Goal: Task Accomplishment & Management: Complete application form

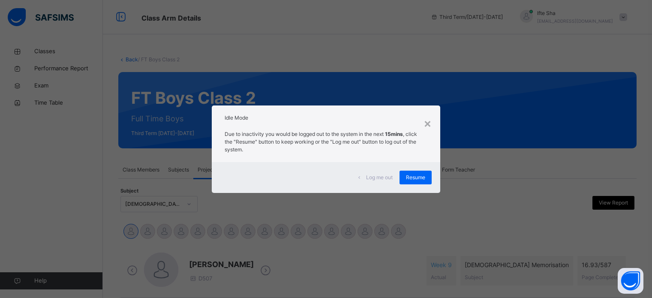
scroll to position [69, 0]
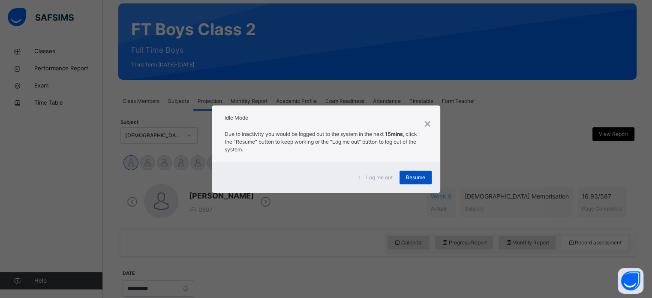
click at [419, 174] on span "Resume" at bounding box center [415, 178] width 19 height 8
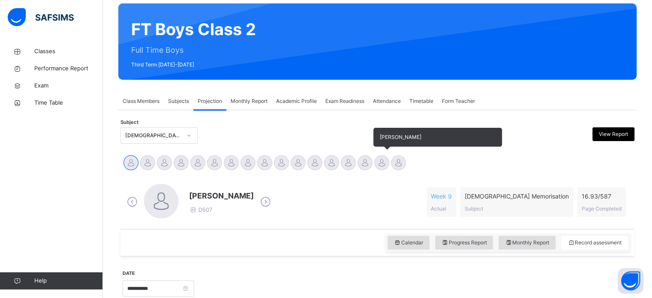
click at [384, 168] on div at bounding box center [381, 162] width 15 height 15
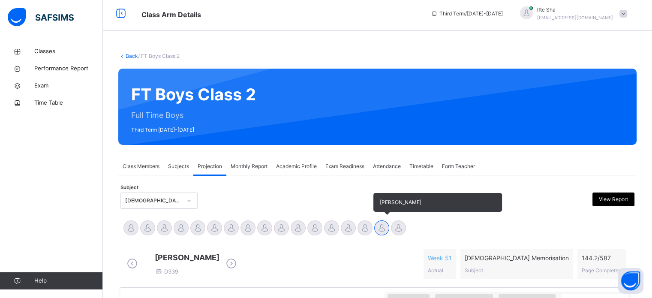
scroll to position [0, 0]
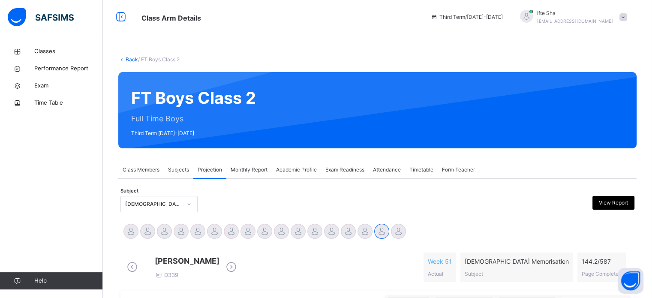
click at [447, 252] on div "[PERSON_NAME] D339 Week 51 Actual [DEMOGRAPHIC_DATA] Memorisation Subject 144.2…" at bounding box center [378, 267] width 510 height 42
click at [439, 265] on div "[PERSON_NAME] D339 Week 51 Actual [DEMOGRAPHIC_DATA] Memorisation Subject 144.2…" at bounding box center [377, 267] width 505 height 30
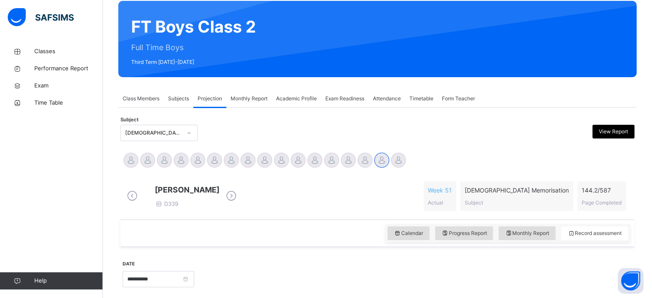
scroll to position [70, 0]
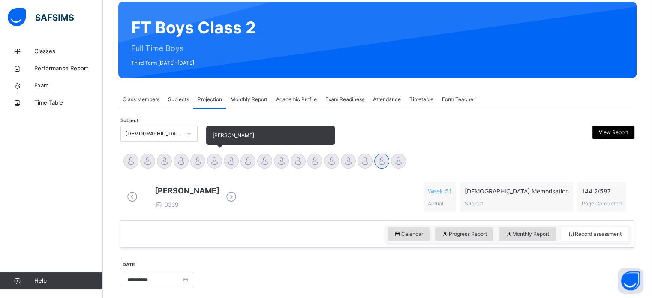
click at [218, 157] on div at bounding box center [214, 160] width 15 height 15
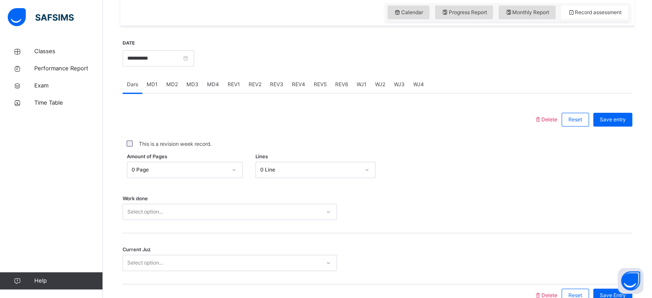
scroll to position [345, 0]
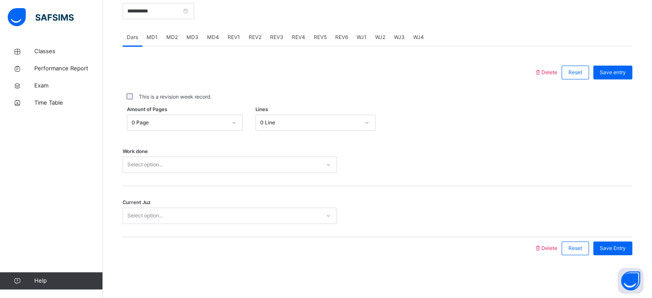
click at [216, 120] on div "0 Page" at bounding box center [179, 123] width 95 height 8
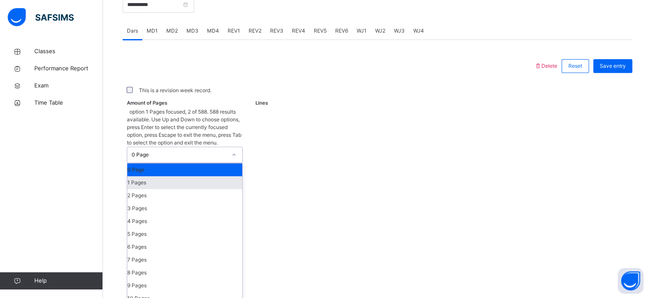
click at [156, 176] on div "1 Pages" at bounding box center [184, 182] width 115 height 13
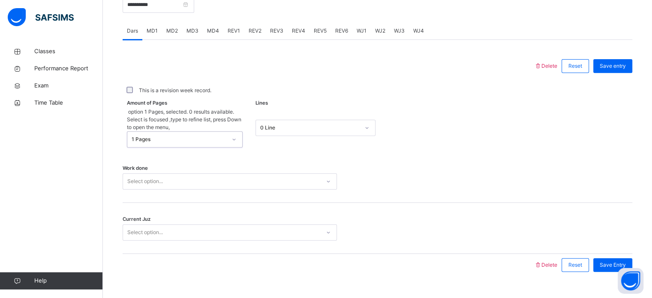
click at [156, 173] on div "Select option..." at bounding box center [230, 181] width 214 height 16
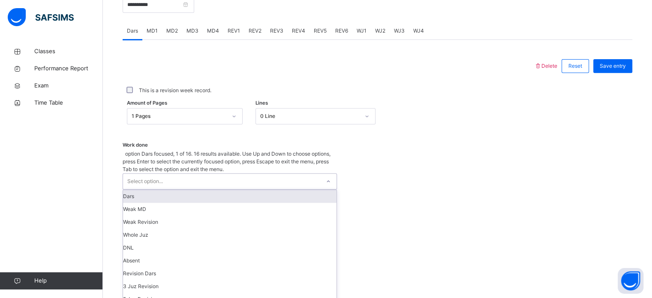
click at [131, 190] on div "Dars" at bounding box center [229, 196] width 213 height 13
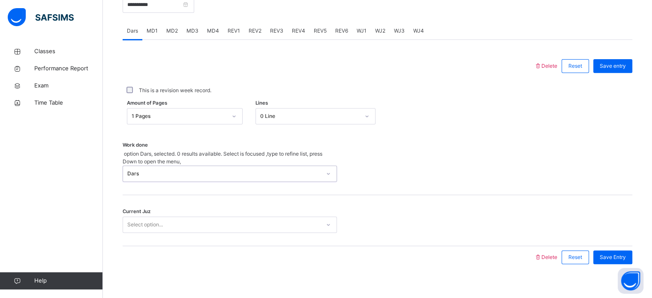
click at [147, 208] on span "Current Juz" at bounding box center [137, 211] width 28 height 7
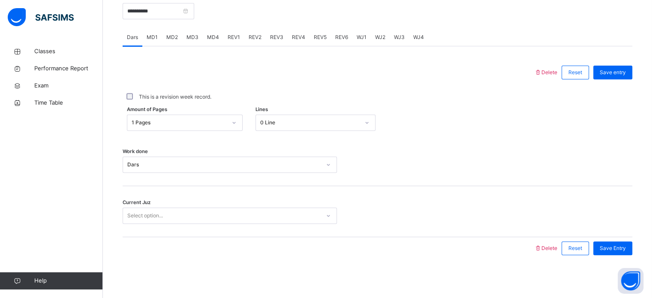
click at [165, 219] on div "Select option..." at bounding box center [221, 215] width 197 height 13
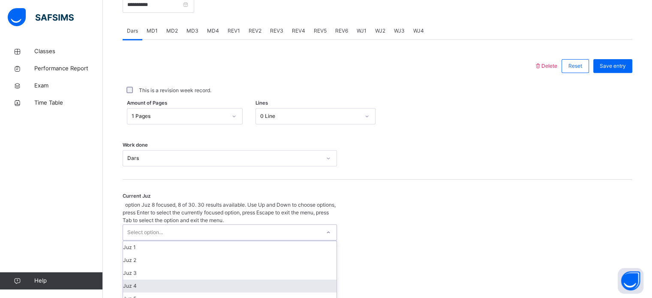
scroll to position [85, 0]
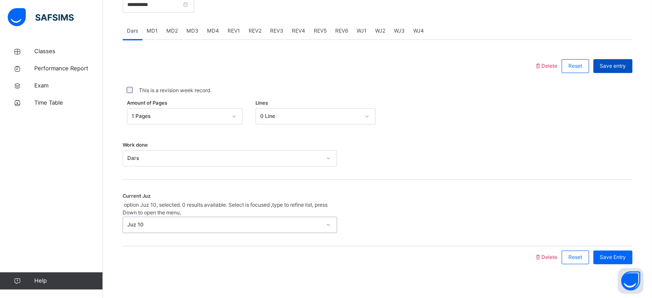
click at [620, 70] on span "Save entry" at bounding box center [613, 66] width 26 height 8
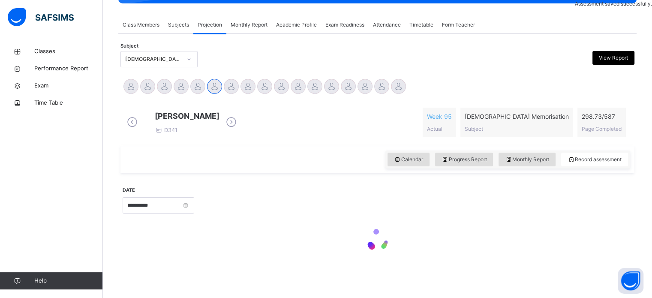
scroll to position [151, 0]
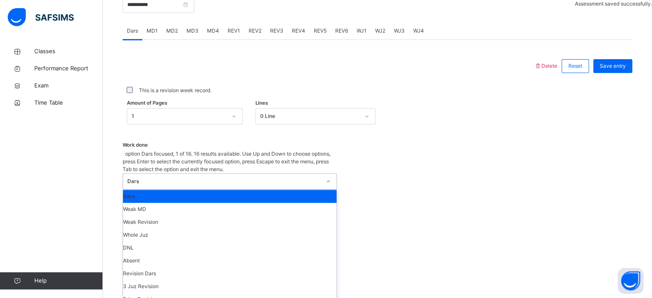
click at [429, 149] on div "Work done option Dars focused, 1 of 16. 16 results available. Use Up and Down t…" at bounding box center [378, 269] width 510 height 281
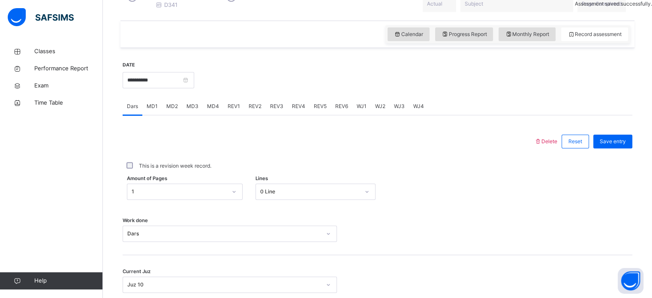
scroll to position [263, 0]
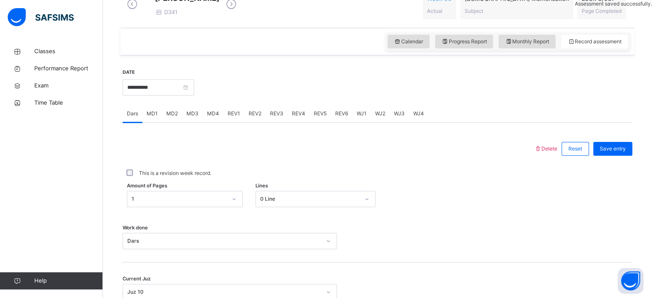
click at [216, 117] on span "MD4" at bounding box center [213, 114] width 12 height 8
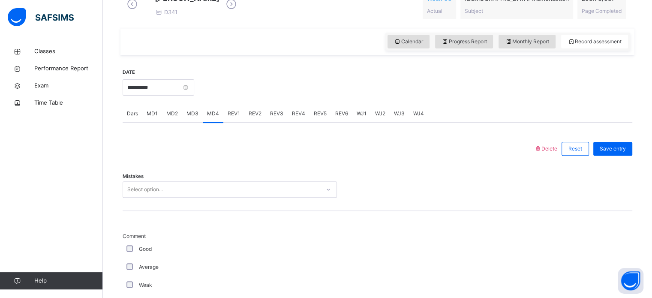
click at [195, 117] on span "MD3" at bounding box center [192, 114] width 12 height 8
click at [216, 117] on span "MD4" at bounding box center [213, 114] width 12 height 8
click at [160, 197] on div "Mistakes Select option..." at bounding box center [378, 185] width 510 height 51
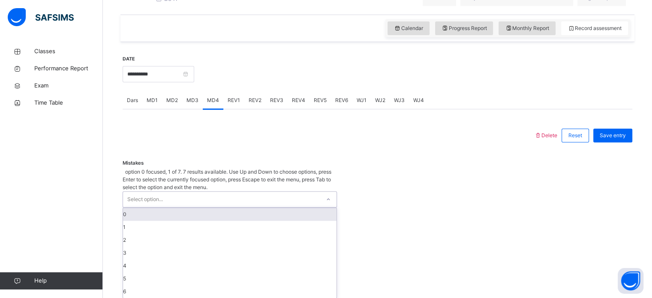
scroll to position [279, 0]
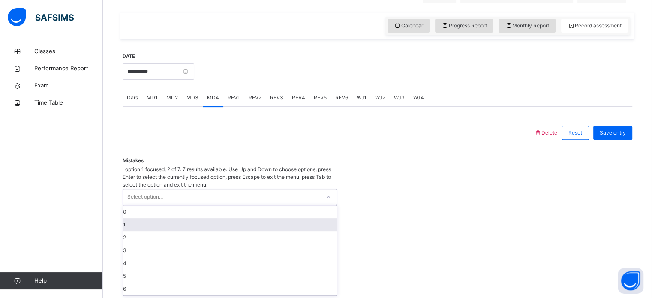
click at [141, 218] on div "1" at bounding box center [229, 224] width 213 height 13
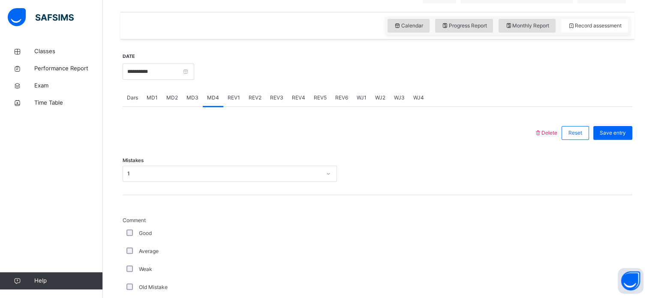
click at [129, 235] on div "Good" at bounding box center [230, 233] width 214 height 18
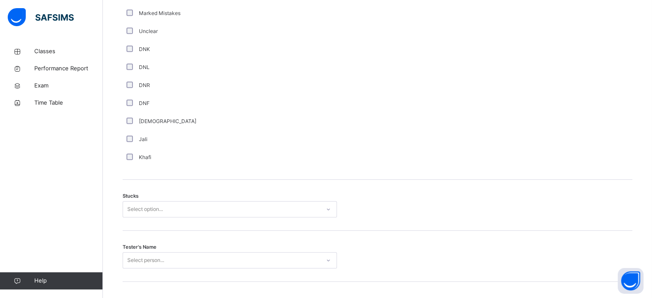
click at [130, 217] on div "Select option..." at bounding box center [230, 209] width 214 height 16
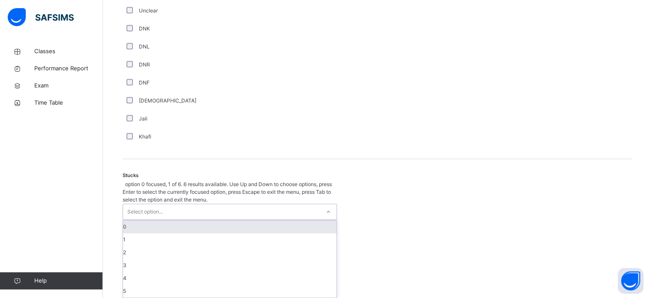
scroll to position [592, 0]
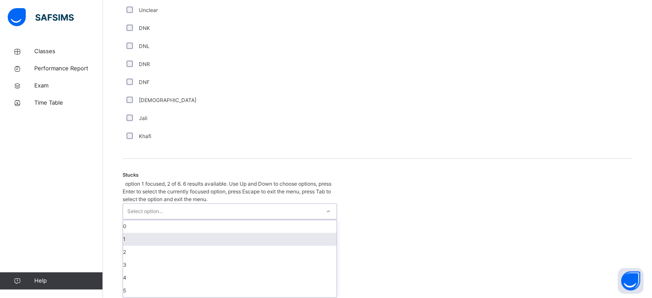
click at [134, 233] on div "1" at bounding box center [229, 239] width 213 height 13
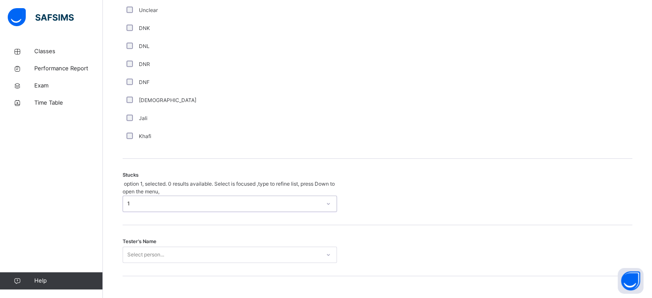
click at [137, 246] on div "Select person..." at bounding box center [230, 254] width 214 height 16
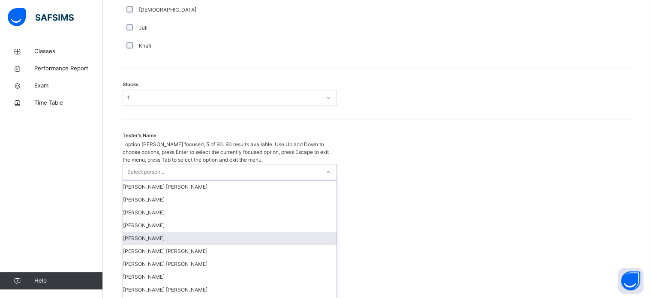
scroll to position [683, 0]
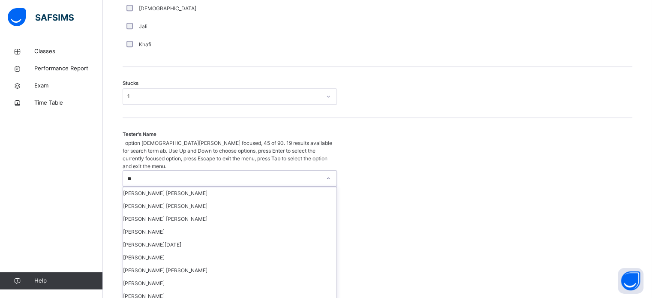
type input "*"
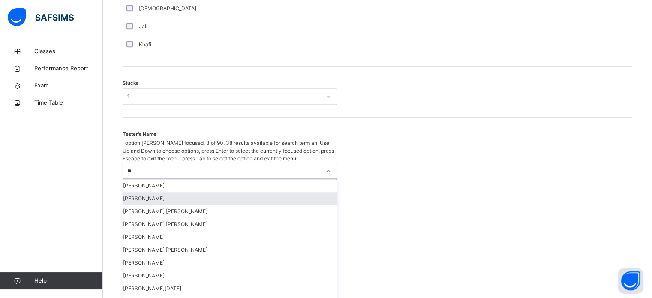
type input "*"
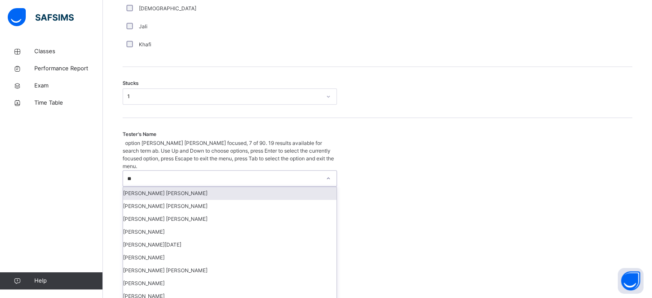
type input "***"
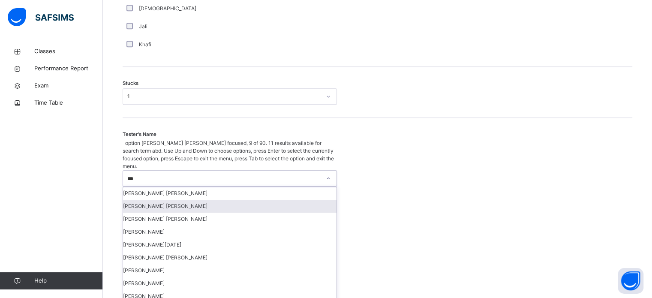
click at [163, 200] on div "[PERSON_NAME] [PERSON_NAME]" at bounding box center [229, 206] width 213 height 13
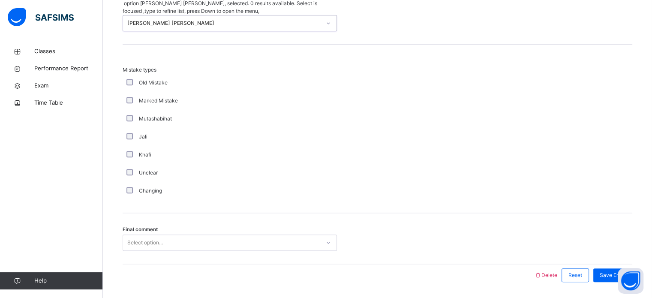
scroll to position [823, 0]
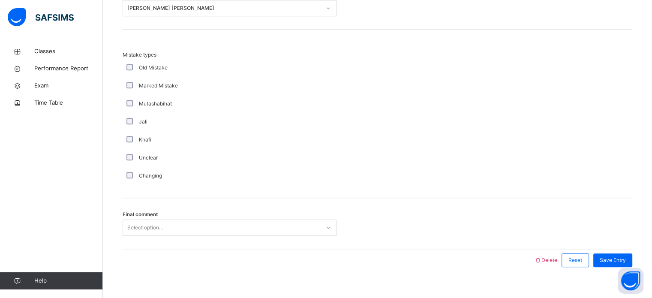
click at [132, 185] on div "Changing" at bounding box center [230, 176] width 214 height 18
click at [129, 180] on div "Changing" at bounding box center [230, 176] width 210 height 8
click at [131, 178] on div "Changing" at bounding box center [230, 176] width 210 height 8
click at [147, 232] on div "Select option..." at bounding box center [230, 227] width 214 height 16
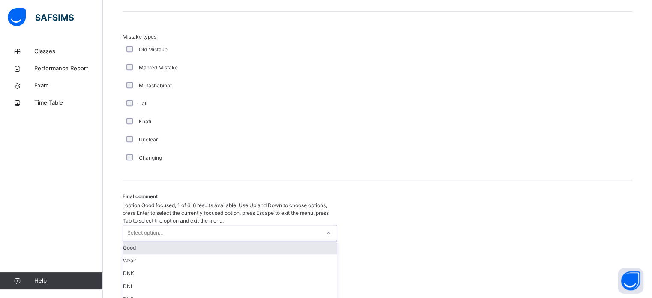
click at [145, 241] on div "Good" at bounding box center [229, 247] width 213 height 13
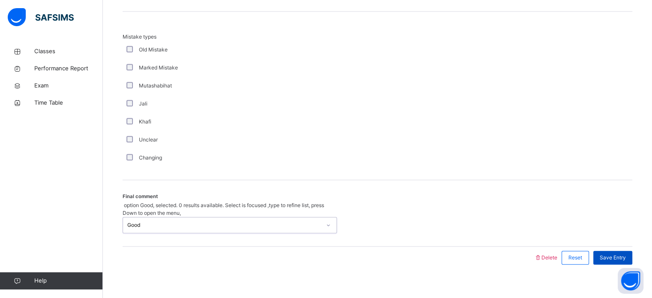
click at [628, 252] on div "Save Entry" at bounding box center [612, 258] width 39 height 14
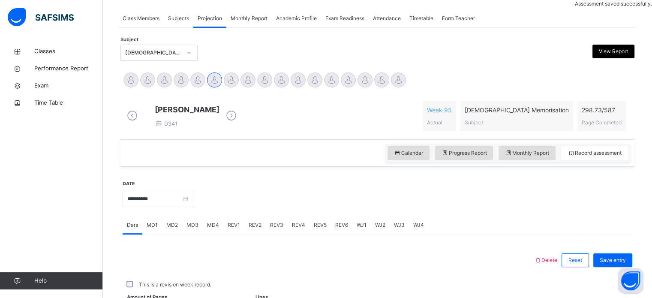
scroll to position [345, 0]
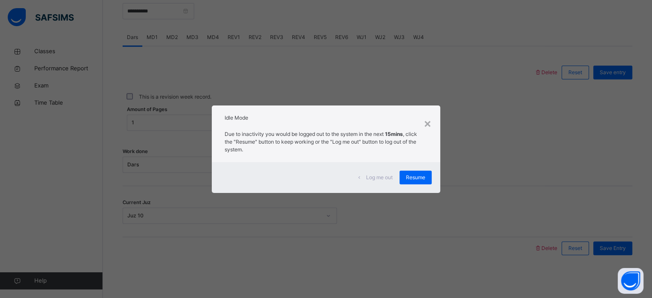
click at [416, 193] on div "× Idle Mode Due to inactivity you would be logged out to the system in the next…" at bounding box center [326, 149] width 652 height 298
click at [417, 171] on div "Resume" at bounding box center [415, 178] width 32 height 14
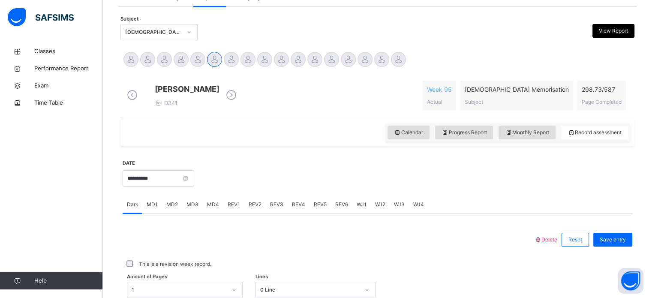
scroll to position [157, 0]
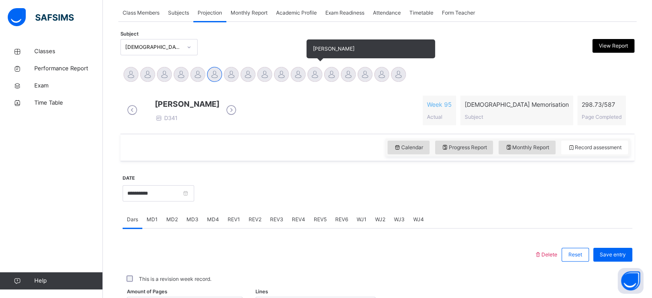
click at [315, 75] on div at bounding box center [314, 74] width 15 height 15
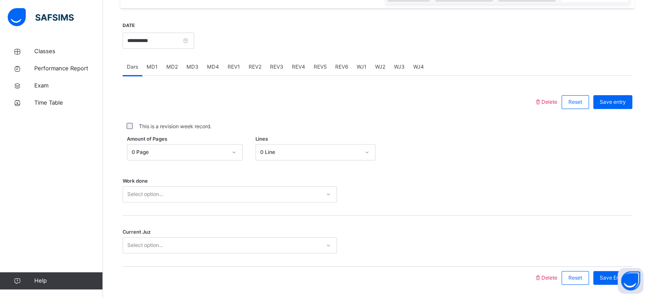
scroll to position [345, 0]
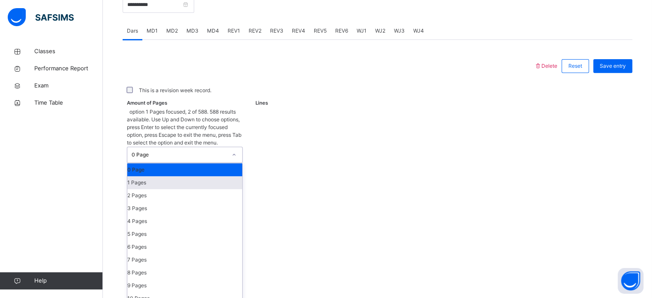
drag, startPoint x: 174, startPoint y: 126, endPoint x: 159, endPoint y: 156, distance: 33.2
click at [159, 176] on div "1 Pages" at bounding box center [184, 182] width 115 height 13
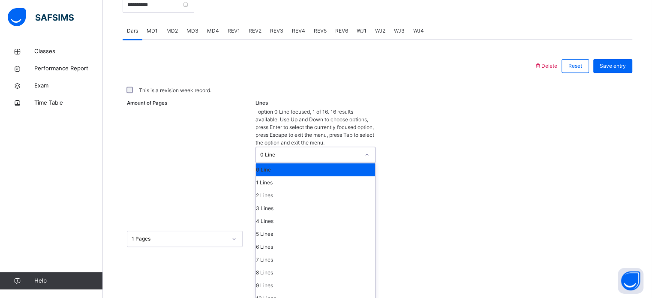
click at [279, 151] on div "0 Line" at bounding box center [309, 155] width 99 height 8
click at [288, 253] on div "7 Lines" at bounding box center [315, 259] width 119 height 13
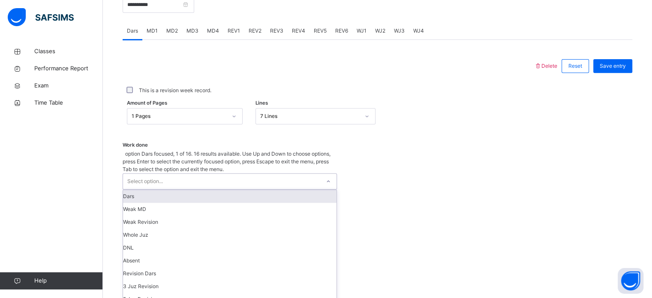
click at [225, 174] on div "Select option..." at bounding box center [221, 181] width 197 height 15
click at [156, 190] on div "Dars" at bounding box center [229, 196] width 213 height 13
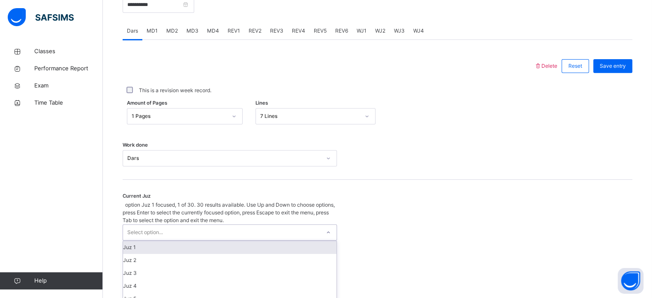
click at [173, 225] on div "Select option..." at bounding box center [221, 232] width 197 height 15
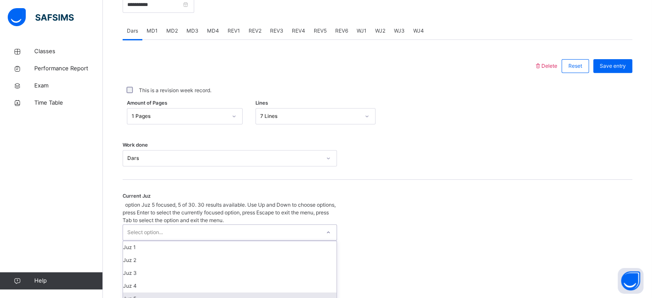
click at [143, 293] on div "Juz 5" at bounding box center [229, 298] width 213 height 13
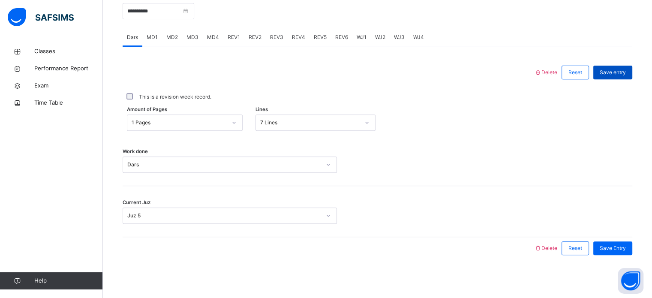
click at [619, 76] on span "Save entry" at bounding box center [613, 73] width 26 height 8
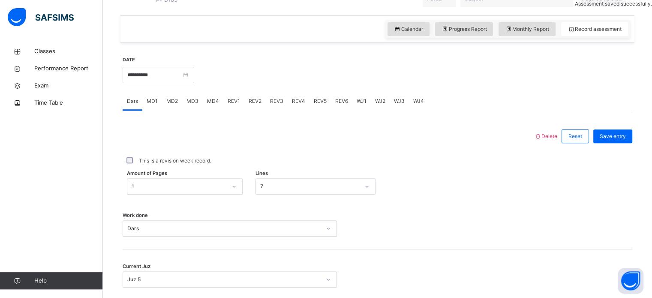
scroll to position [260, 0]
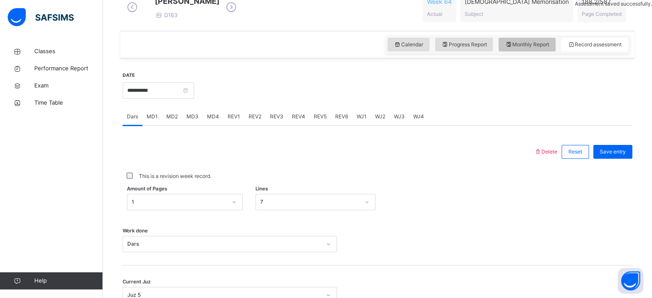
click at [532, 51] on div "Monthly Report" at bounding box center [527, 45] width 57 height 14
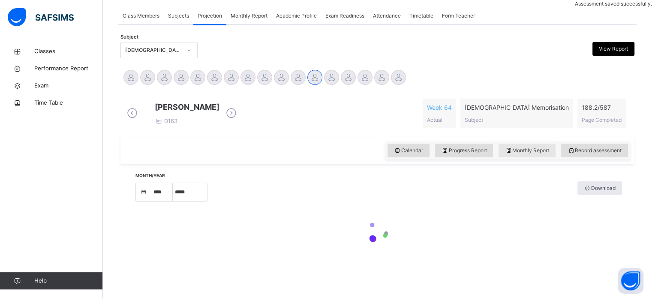
select select "****"
select select "*"
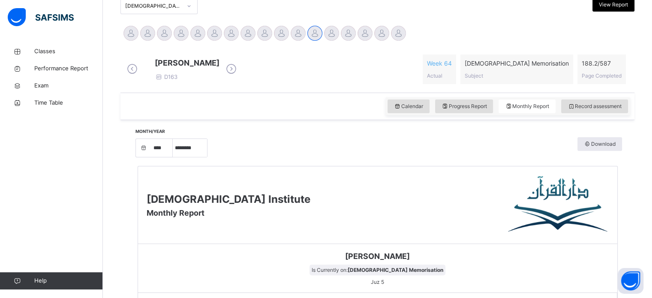
scroll to position [197, 0]
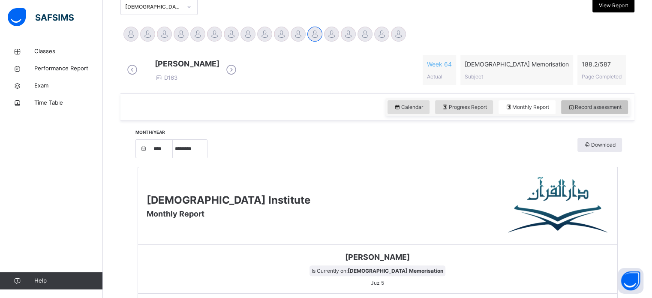
click at [585, 114] on div "Record assessment" at bounding box center [594, 107] width 67 height 14
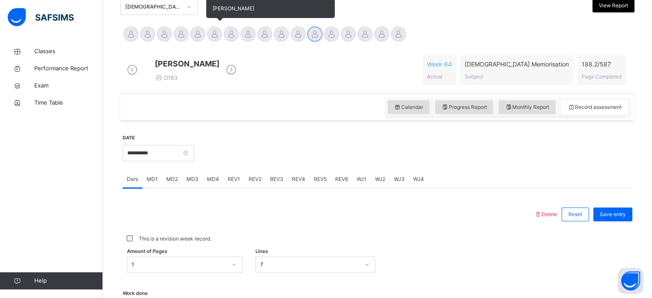
click at [207, 36] on div at bounding box center [214, 34] width 15 height 15
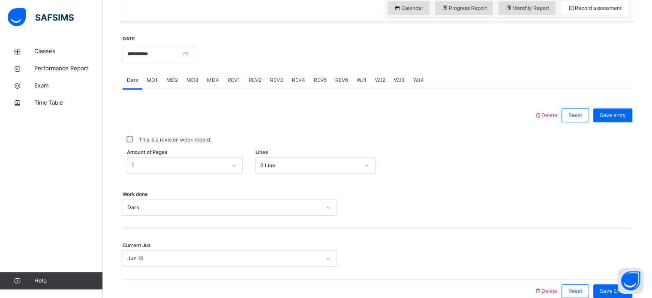
scroll to position [302, 0]
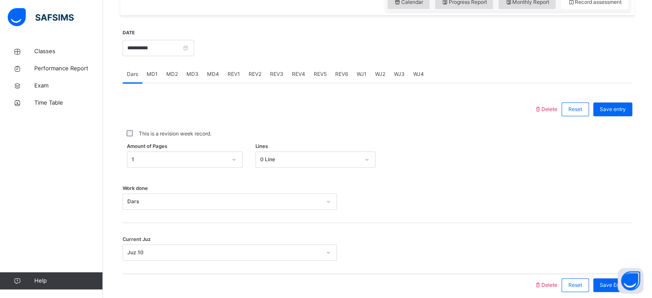
click at [170, 78] on span "MD2" at bounding box center [172, 74] width 12 height 8
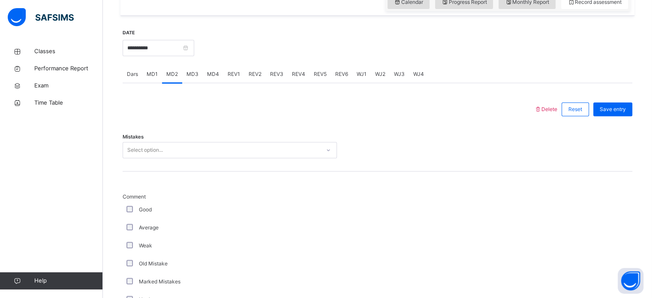
click at [188, 72] on div "MD3" at bounding box center [192, 74] width 21 height 17
click at [207, 75] on div "MD4" at bounding box center [213, 74] width 21 height 17
click at [225, 73] on div "REV1" at bounding box center [233, 74] width 21 height 17
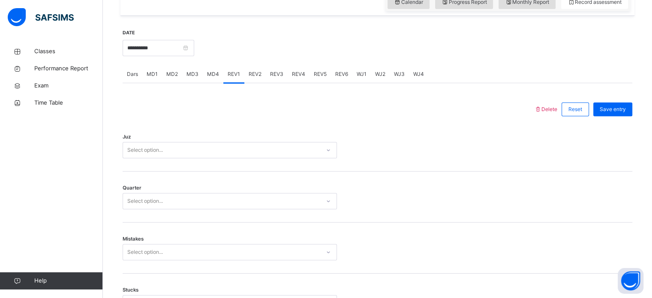
click at [171, 157] on div "Select option..." at bounding box center [221, 150] width 197 height 13
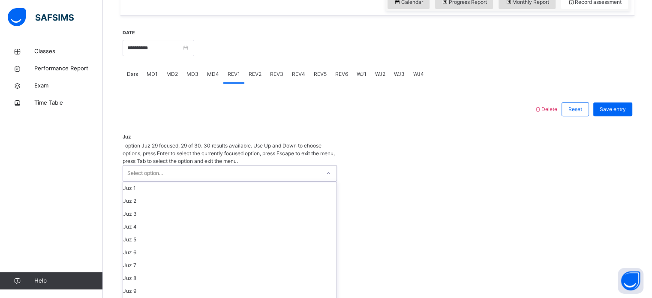
scroll to position [309, 0]
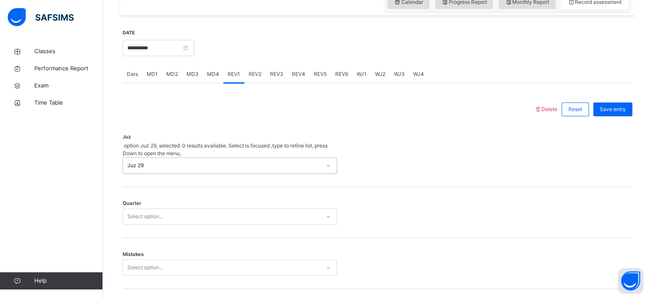
click at [153, 276] on div "Mistakes Select option..." at bounding box center [378, 263] width 510 height 51
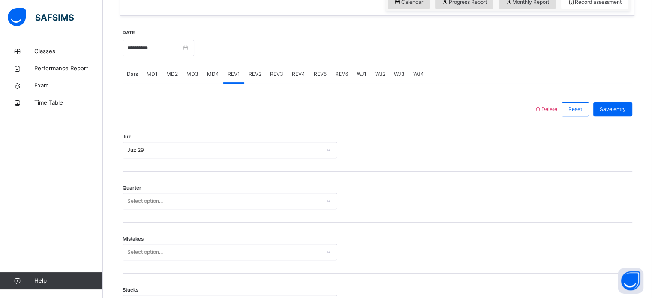
click at [141, 209] on div "Select option..." at bounding box center [145, 201] width 36 height 16
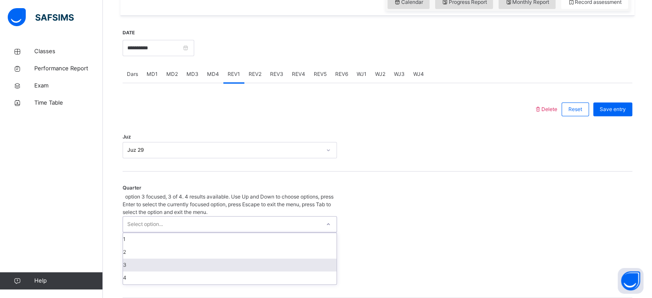
click at [143, 258] on div "3" at bounding box center [229, 264] width 213 height 13
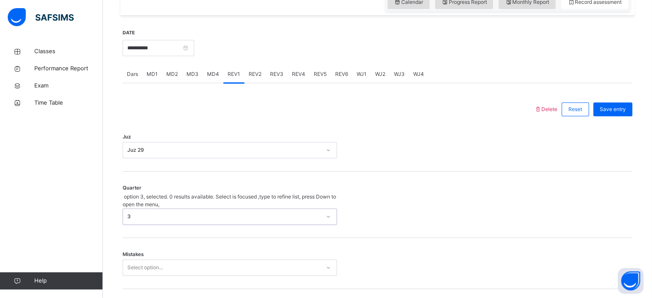
click at [137, 259] on div "Select option..." at bounding box center [230, 267] width 214 height 16
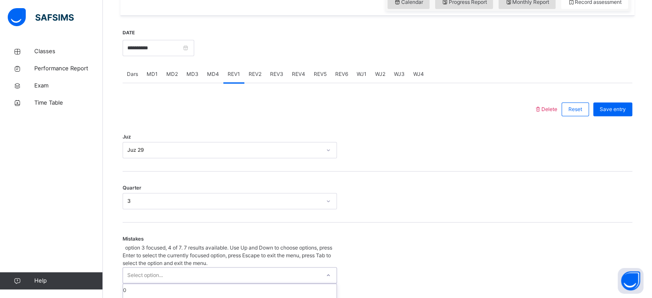
scroll to position [381, 0]
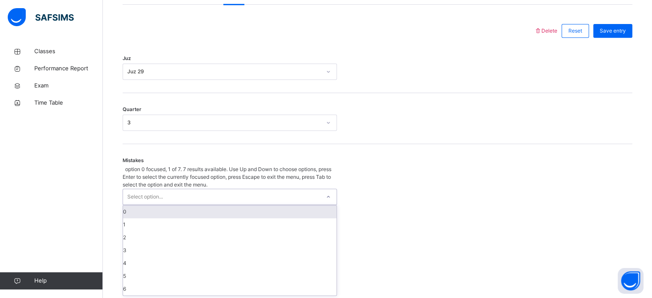
click at [143, 205] on div "0" at bounding box center [229, 211] width 213 height 13
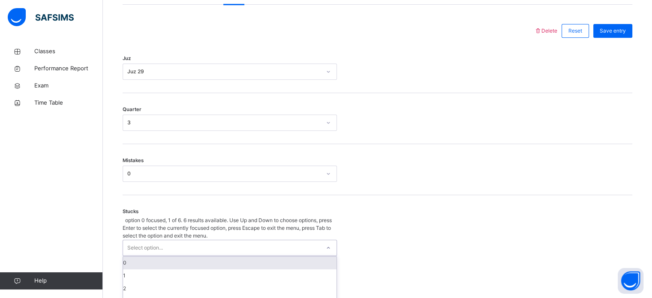
click at [162, 228] on div "option 0 focused, 1 of 6. 6 results available. Use Up and Down to choose option…" at bounding box center [230, 274] width 214 height 117
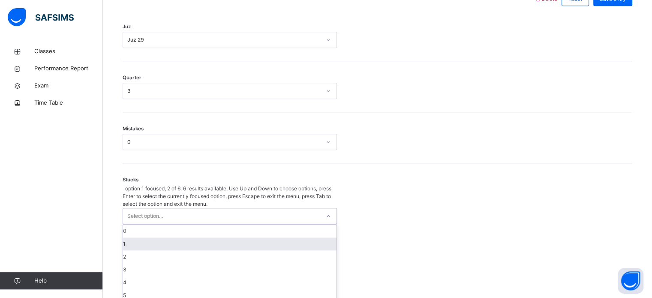
scroll to position [417, 0]
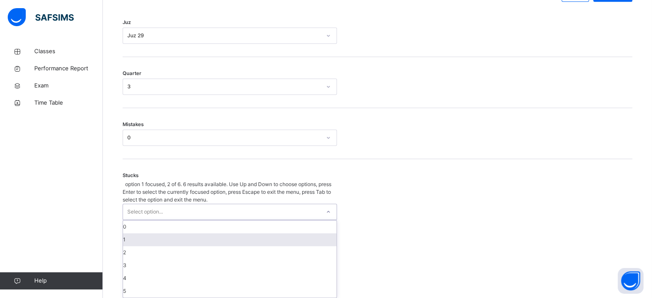
click at [137, 233] on div "1" at bounding box center [229, 239] width 213 height 13
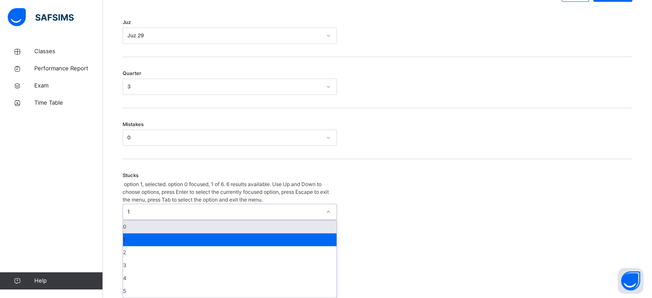
click at [141, 208] on div "1" at bounding box center [224, 212] width 194 height 8
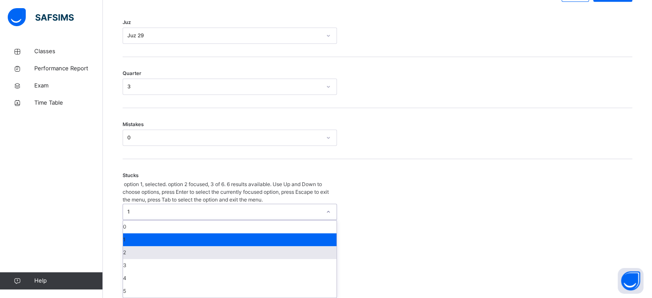
click at [125, 246] on div "2" at bounding box center [229, 252] width 213 height 13
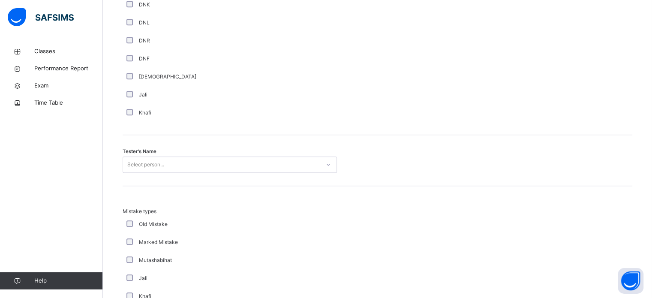
scroll to position [768, 0]
click at [138, 171] on div "Select person..." at bounding box center [230, 164] width 214 height 16
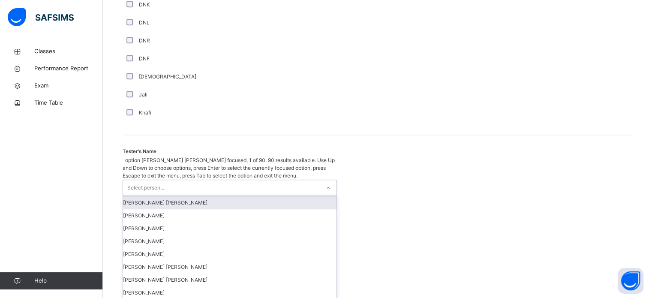
scroll to position [785, 0]
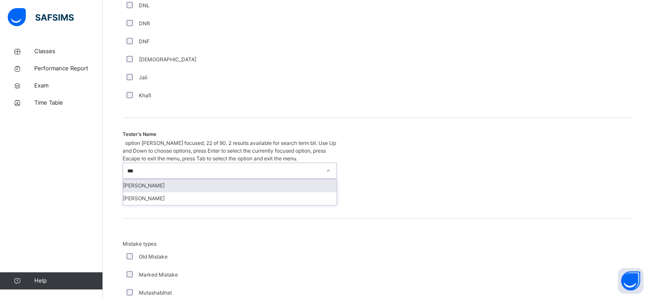
type input "****"
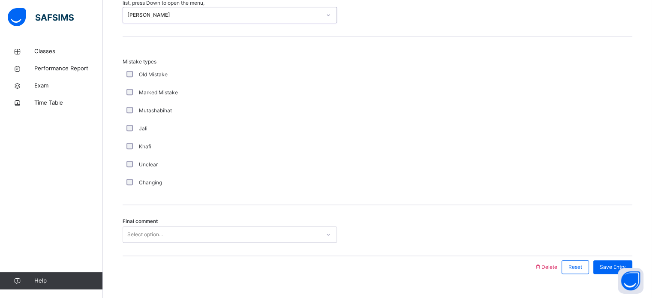
scroll to position [943, 0]
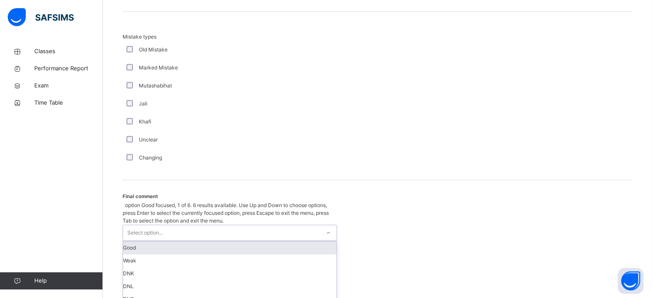
click at [129, 225] on div "Select option..." at bounding box center [145, 233] width 36 height 16
click at [147, 241] on div "Good" at bounding box center [229, 247] width 213 height 13
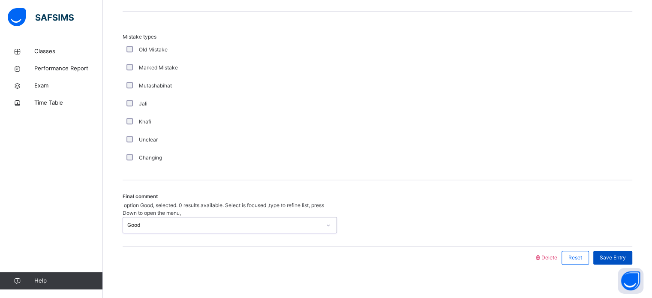
click at [626, 254] on span "Save Entry" at bounding box center [613, 258] width 26 height 8
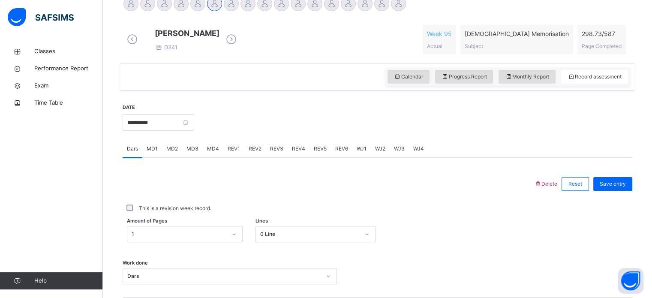
scroll to position [227, 0]
click at [211, 153] on span "MD4" at bounding box center [213, 150] width 12 height 8
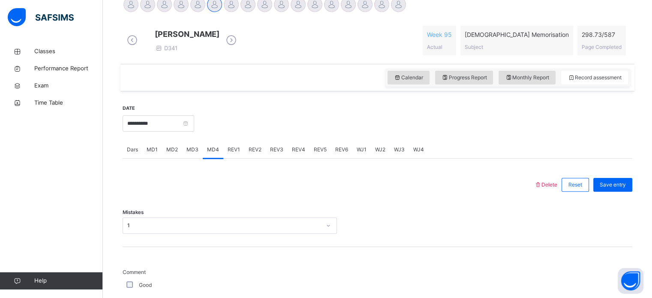
click at [228, 153] on span "REV1" at bounding box center [234, 150] width 12 height 8
click at [249, 153] on span "REV2" at bounding box center [255, 150] width 13 height 8
click at [155, 229] on div "Select option..." at bounding box center [230, 225] width 214 height 16
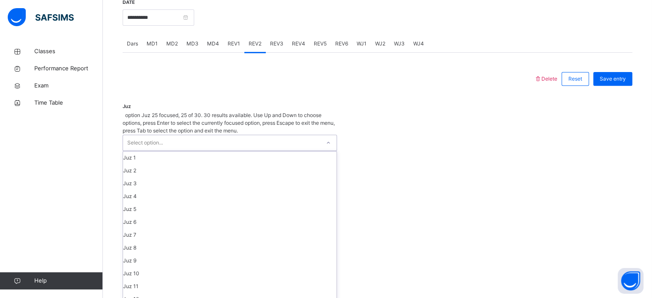
scroll to position [309, 0]
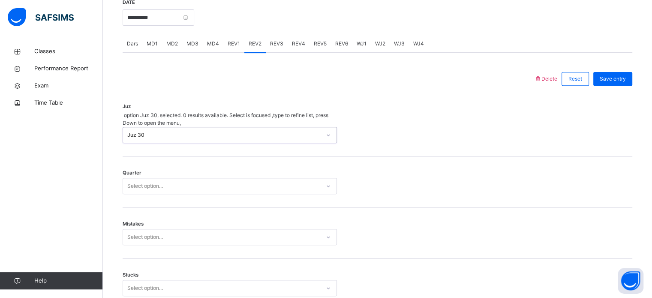
click at [153, 178] on div "Select option..." at bounding box center [145, 186] width 36 height 16
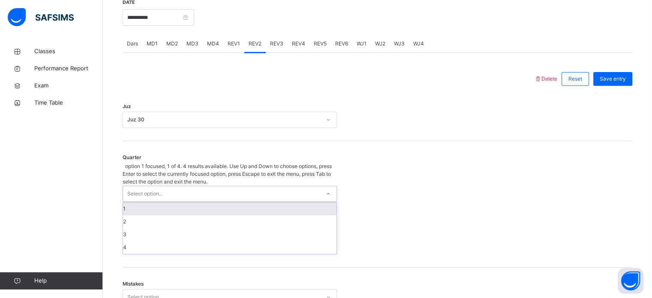
click at [141, 202] on div "1" at bounding box center [229, 208] width 213 height 13
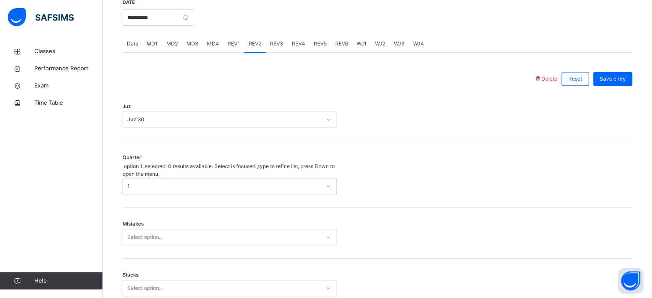
click at [141, 229] on div "Select option..." at bounding box center [230, 237] width 214 height 16
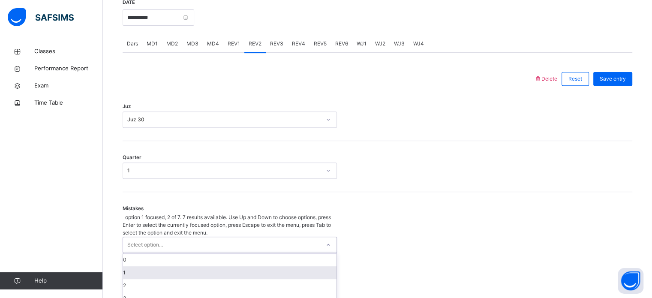
scroll to position [381, 0]
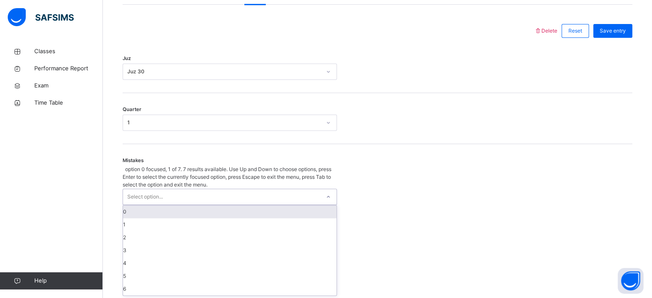
click at [123, 205] on div "0" at bounding box center [229, 211] width 213 height 13
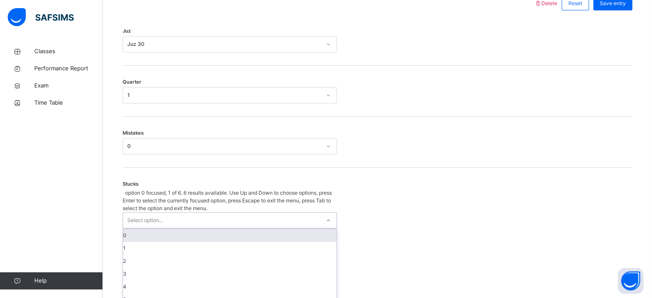
click at [158, 228] on div "option 0 focused, 1 of 6. 6 results available. Use Up and Down to choose option…" at bounding box center [230, 247] width 214 height 117
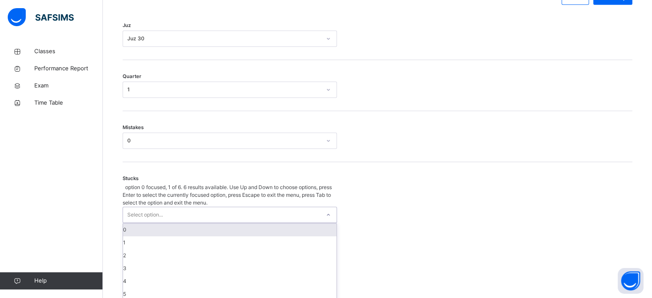
scroll to position [417, 0]
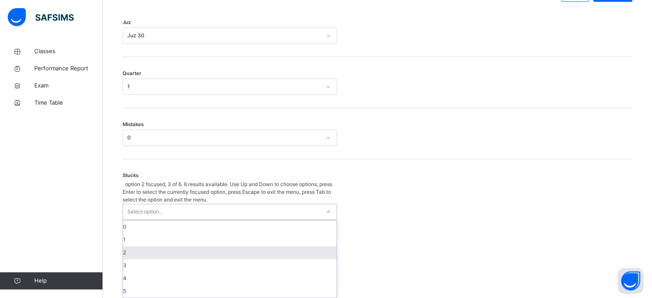
click at [145, 246] on div "2" at bounding box center [229, 252] width 213 height 13
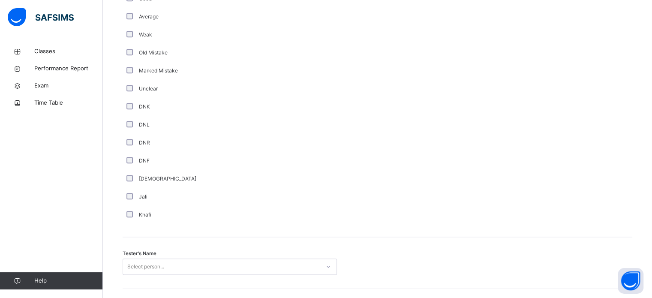
scroll to position [705, 0]
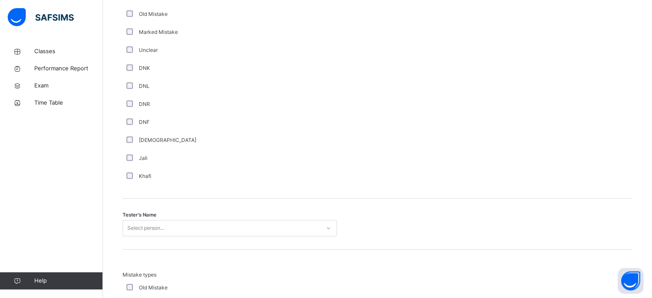
click at [137, 234] on div "Select person..." at bounding box center [230, 228] width 214 height 16
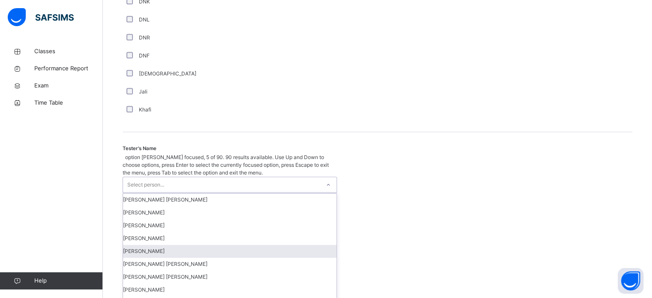
scroll to position [785, 0]
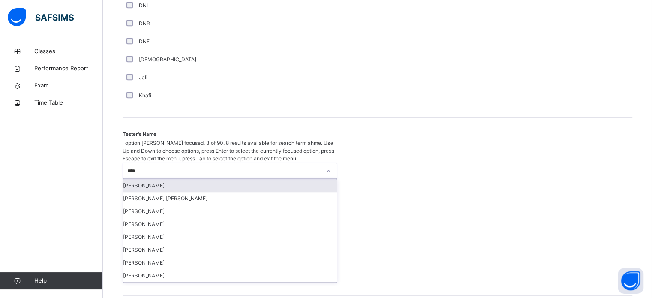
type input "*****"
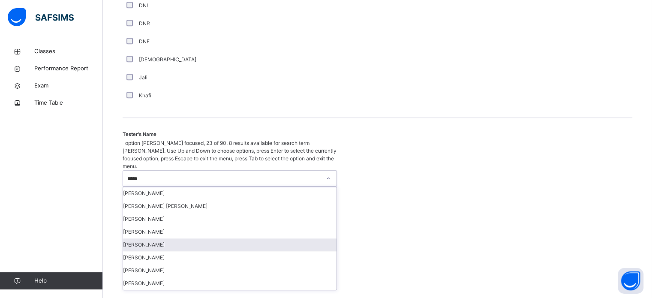
click at [168, 238] on div "[PERSON_NAME]" at bounding box center [229, 244] width 213 height 13
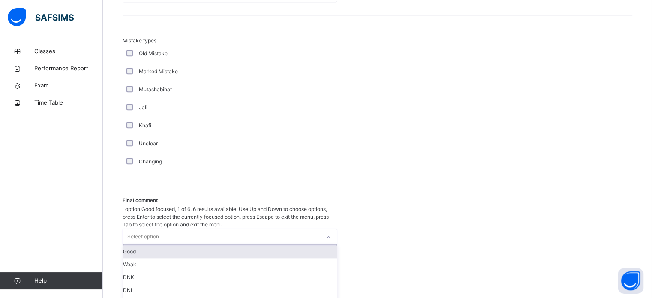
scroll to position [943, 0]
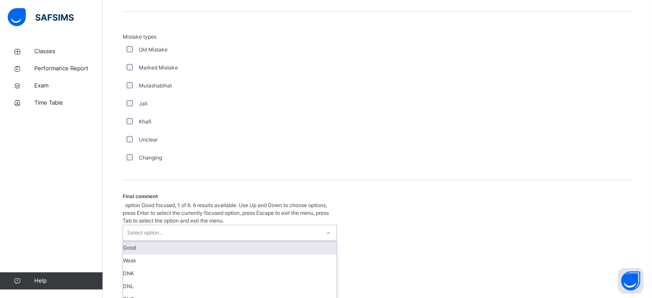
click at [156, 225] on div "Select option..." at bounding box center [145, 233] width 36 height 16
click at [149, 241] on div "Good" at bounding box center [229, 247] width 213 height 13
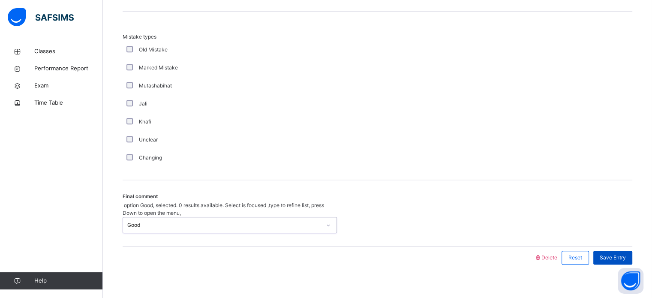
click at [607, 254] on span "Save Entry" at bounding box center [613, 258] width 26 height 8
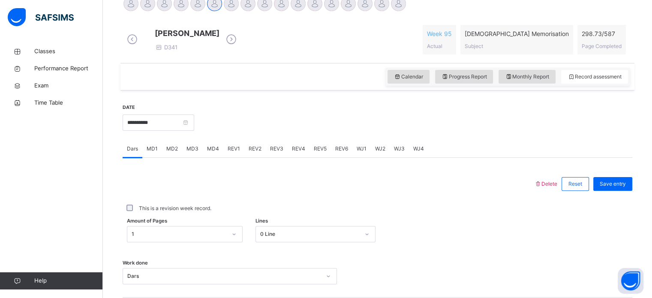
scroll to position [220, 0]
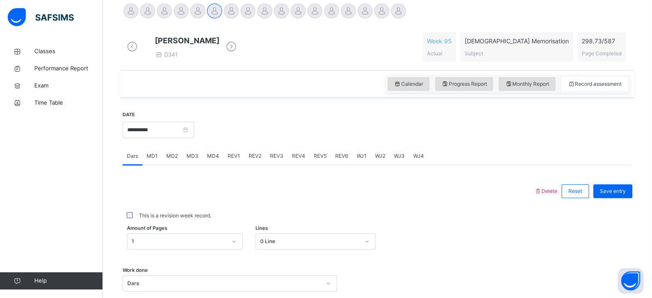
click at [157, 159] on span "MD1" at bounding box center [152, 156] width 11 height 8
click at [158, 159] on div "MD1" at bounding box center [152, 155] width 20 height 17
click at [163, 160] on div "MD2" at bounding box center [172, 155] width 20 height 17
click at [190, 158] on div "MD3" at bounding box center [192, 155] width 21 height 17
click at [129, 240] on div "Select option..." at bounding box center [230, 232] width 214 height 16
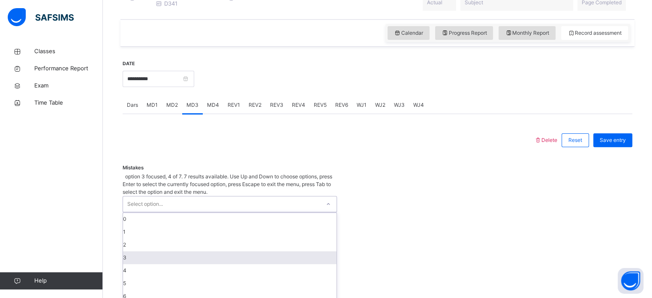
scroll to position [279, 0]
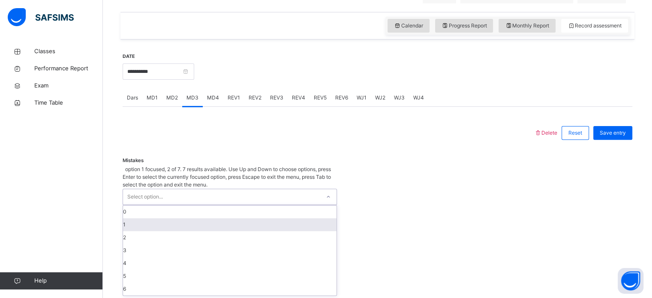
click at [132, 218] on div "1" at bounding box center [229, 224] width 213 height 13
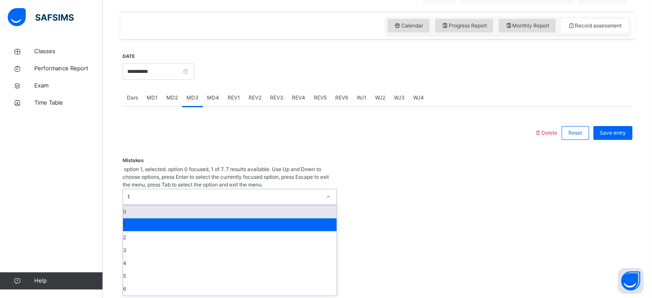
click at [139, 189] on div "1" at bounding box center [221, 196] width 197 height 15
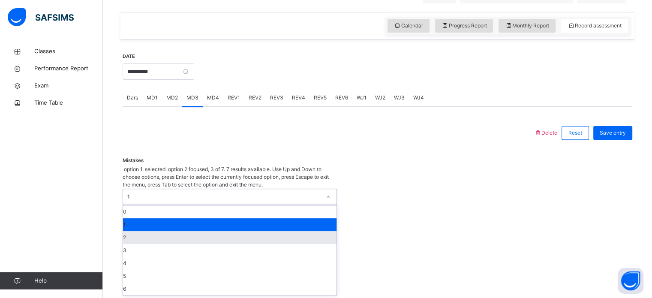
click at [138, 231] on div "2" at bounding box center [229, 237] width 213 height 13
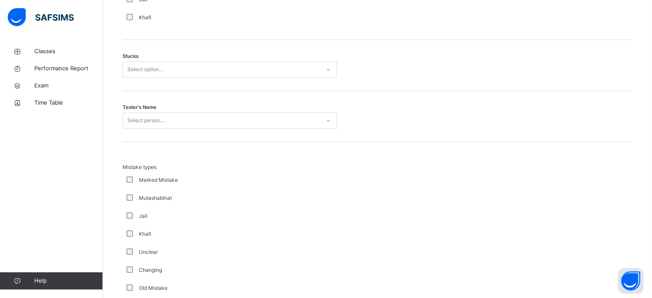
scroll to position [722, 0]
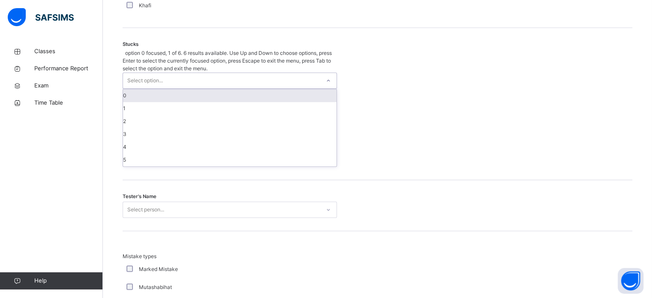
click at [159, 72] on div "Select option..." at bounding box center [145, 80] width 36 height 16
drag, startPoint x: 132, startPoint y: 108, endPoint x: 137, endPoint y: 82, distance: 26.3
click at [137, 89] on div "0 1 2 3 4 5" at bounding box center [229, 127] width 213 height 77
click at [137, 89] on div "0" at bounding box center [229, 95] width 213 height 13
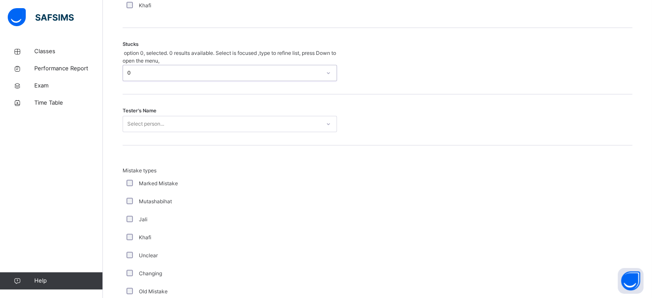
click at [138, 107] on span "Tester's Name" at bounding box center [140, 110] width 34 height 7
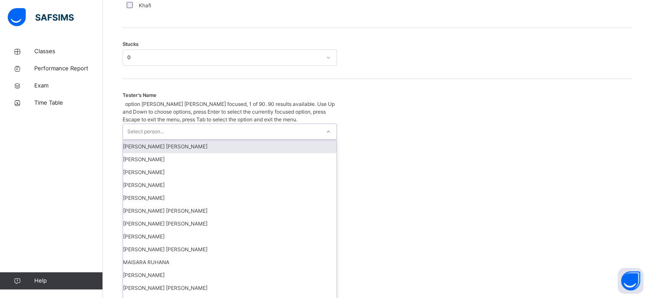
click at [143, 123] on div "Select person..." at bounding box center [145, 131] width 37 height 16
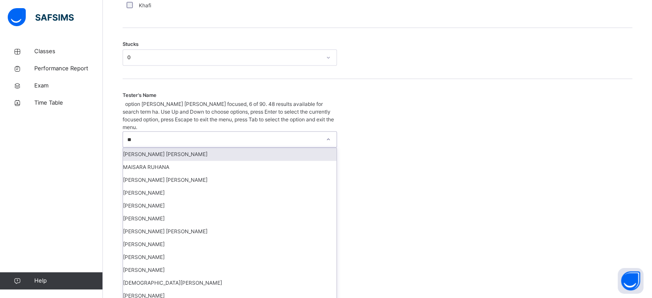
type input "***"
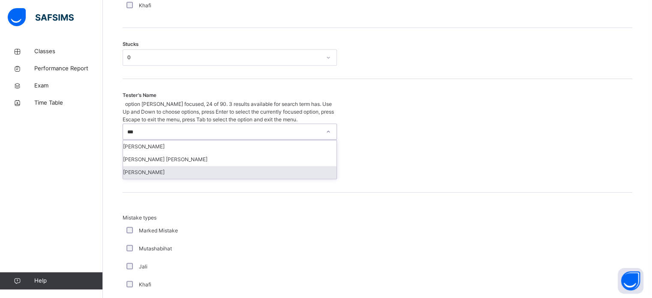
click at [202, 166] on div "[PERSON_NAME]" at bounding box center [229, 172] width 213 height 13
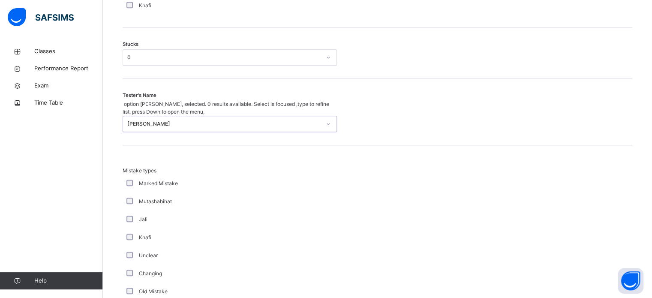
scroll to position [841, 0]
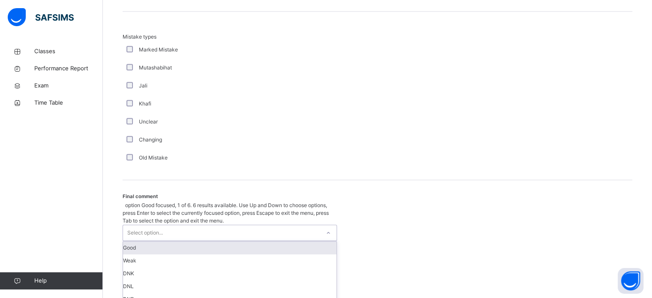
click at [173, 225] on div "Select option..." at bounding box center [221, 232] width 197 height 15
click at [171, 241] on div "Good" at bounding box center [229, 247] width 213 height 13
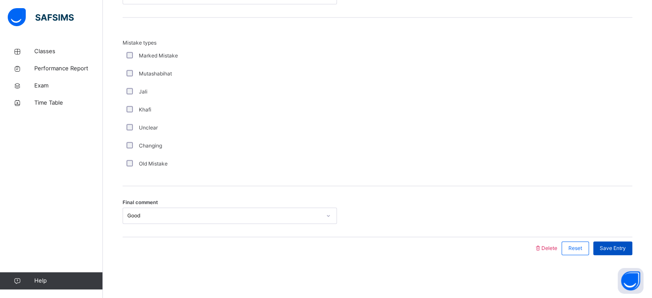
click at [618, 250] on span "Save Entry" at bounding box center [613, 248] width 26 height 8
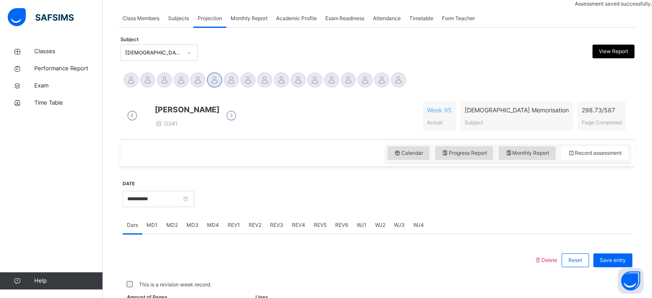
scroll to position [345, 0]
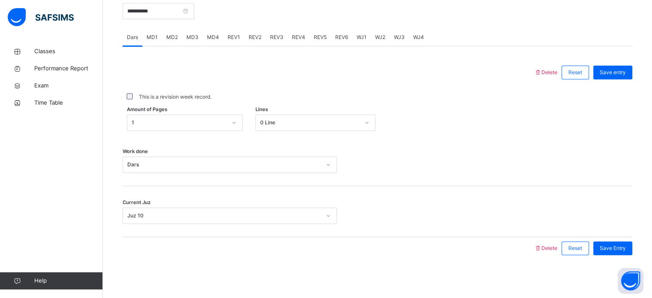
click at [618, 250] on span "Save Entry" at bounding box center [613, 248] width 26 height 8
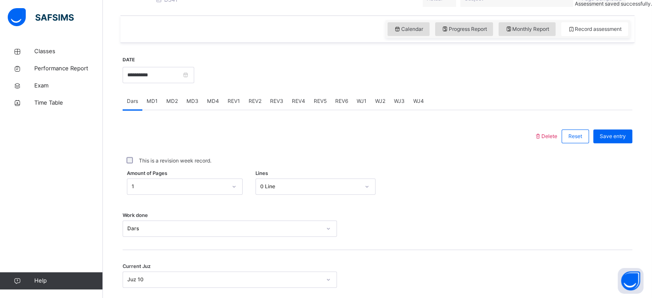
scroll to position [268, 0]
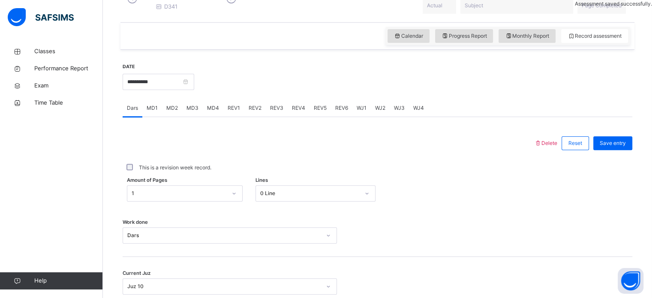
click at [200, 113] on div "MD3" at bounding box center [192, 107] width 21 height 17
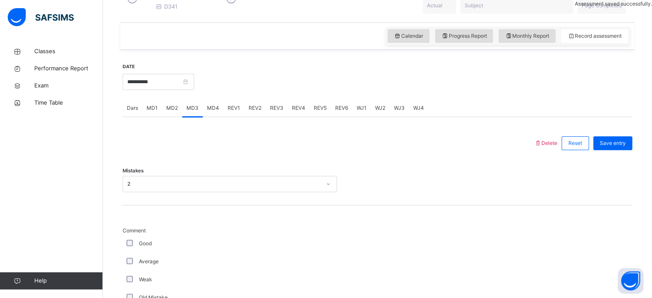
click at [203, 113] on div "MD4" at bounding box center [213, 107] width 21 height 17
click at [229, 112] on span "REV1" at bounding box center [234, 108] width 12 height 8
click at [250, 111] on span "REV2" at bounding box center [255, 108] width 13 height 8
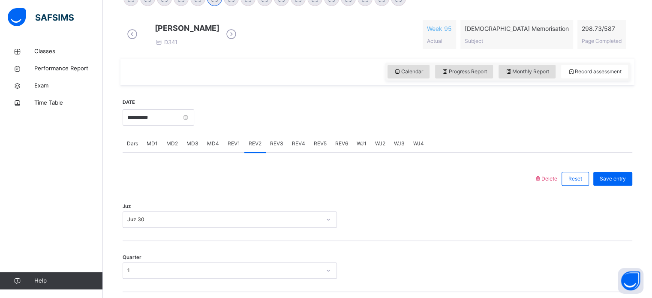
scroll to position [230, 0]
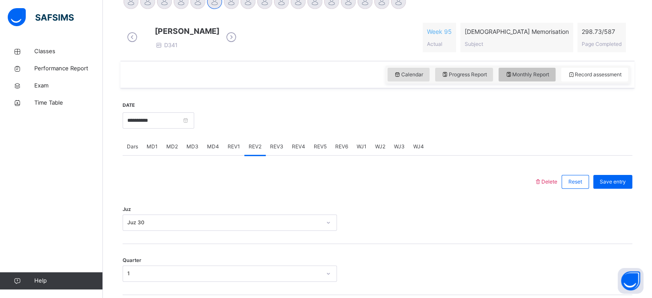
click at [512, 78] on icon at bounding box center [508, 75] width 7 height 8
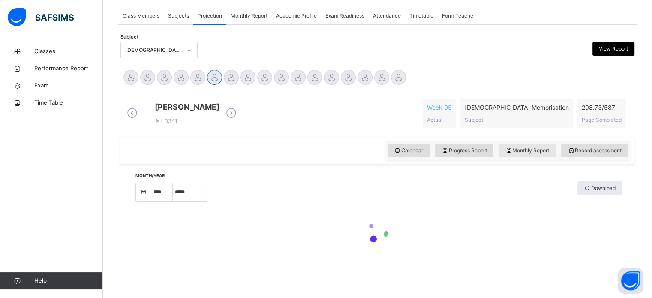
select select "****"
select select "*"
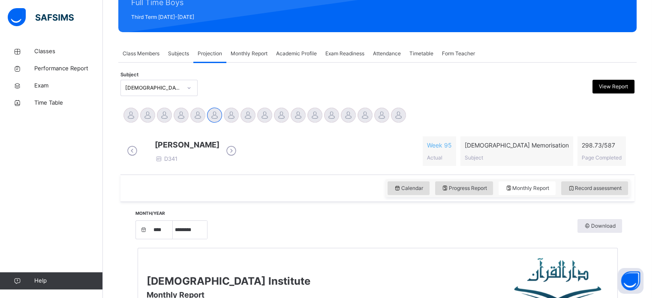
scroll to position [76, 0]
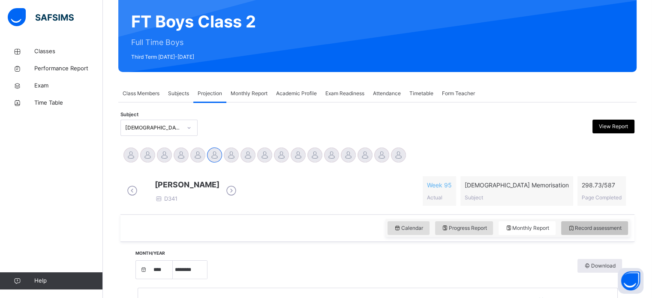
click at [597, 232] on span "Record assessment" at bounding box center [595, 228] width 54 height 8
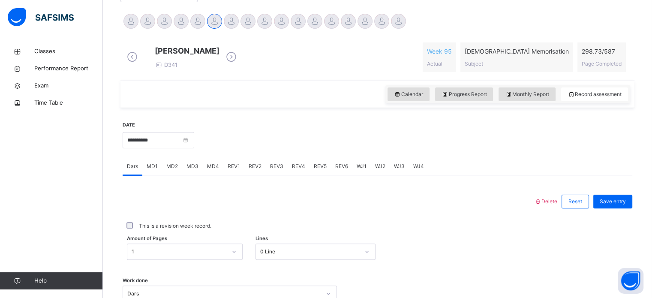
scroll to position [209, 0]
click at [175, 144] on input "**********" at bounding box center [159, 141] width 72 height 16
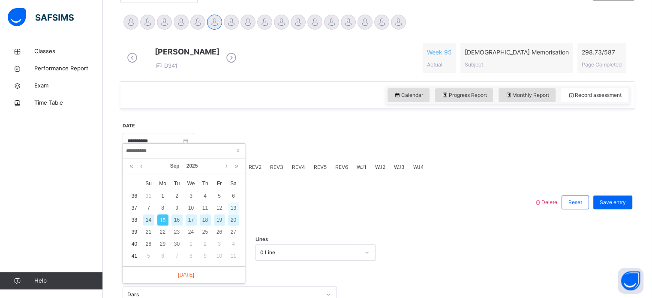
click at [233, 210] on div "13" at bounding box center [233, 207] width 11 height 11
type input "**********"
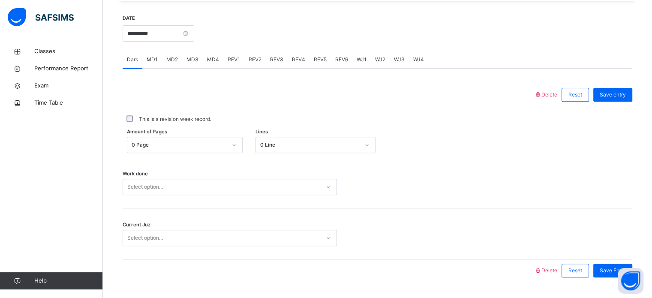
scroll to position [321, 0]
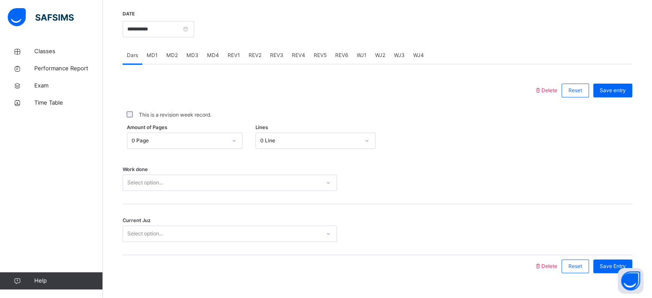
click at [153, 144] on div "0 Page" at bounding box center [179, 141] width 95 height 8
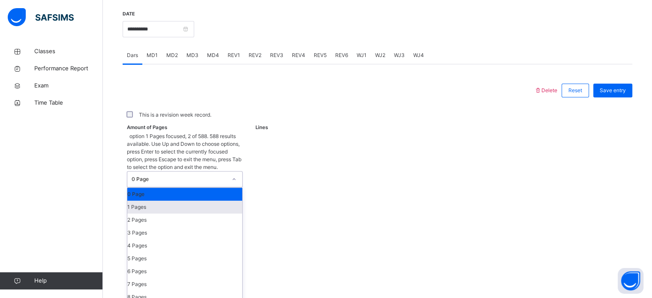
click at [132, 201] on div "1 Pages" at bounding box center [184, 207] width 115 height 13
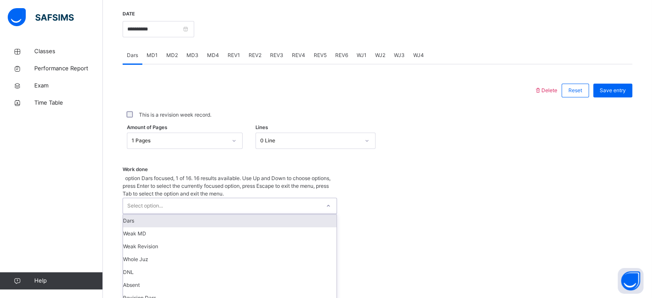
click at [137, 190] on div "option Dars focused, 1 of 16. 16 results available. Use Up and Down to choose o…" at bounding box center [230, 297] width 214 height 246
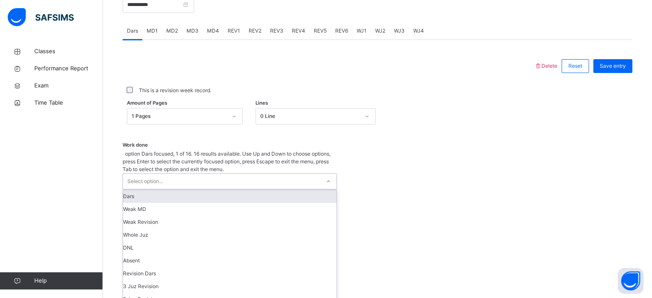
click at [131, 190] on div "Dars" at bounding box center [229, 196] width 213 height 13
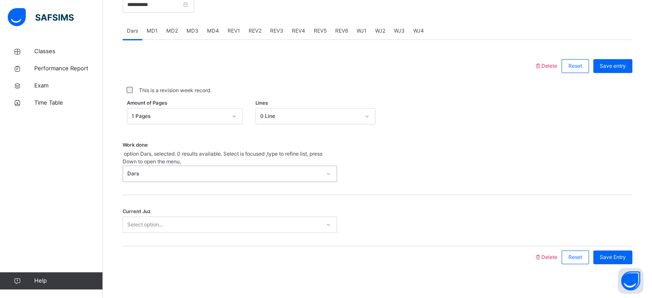
click at [138, 219] on div "Select option..." at bounding box center [145, 224] width 36 height 16
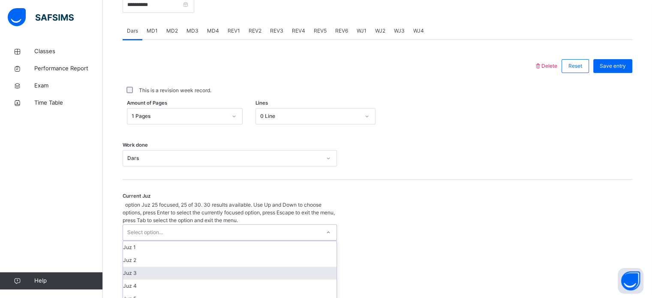
scroll to position [370, 0]
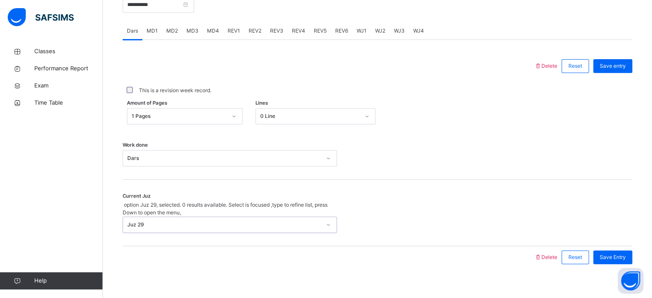
click at [192, 207] on div "Current Juz option Juz 29, selected. 0 results available. Select is focused ,ty…" at bounding box center [378, 213] width 510 height 66
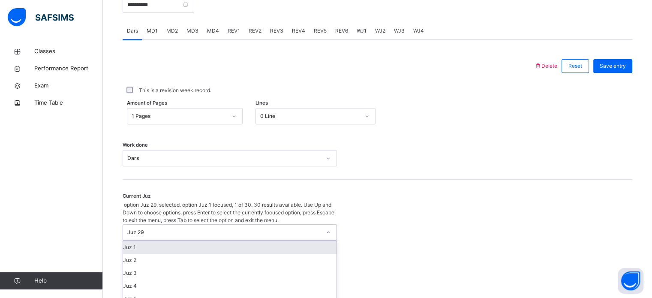
click at [178, 228] on div "Juz 29" at bounding box center [224, 232] width 194 height 8
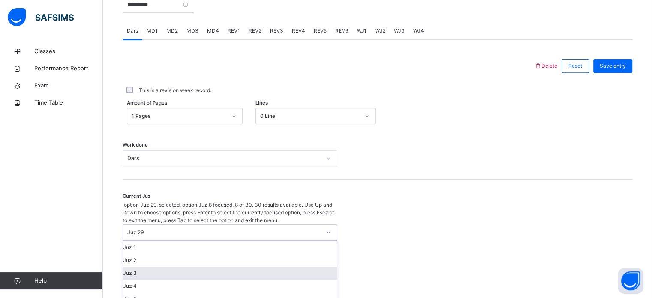
scroll to position [88, 0]
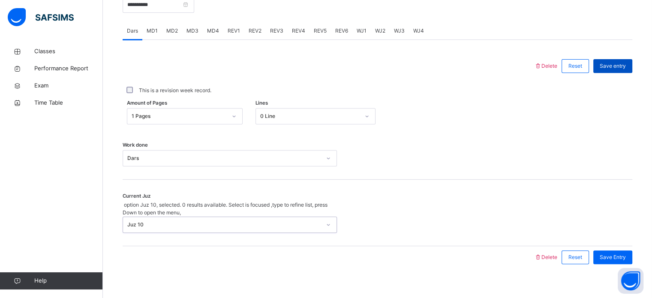
click at [623, 70] on span "Save entry" at bounding box center [613, 66] width 26 height 8
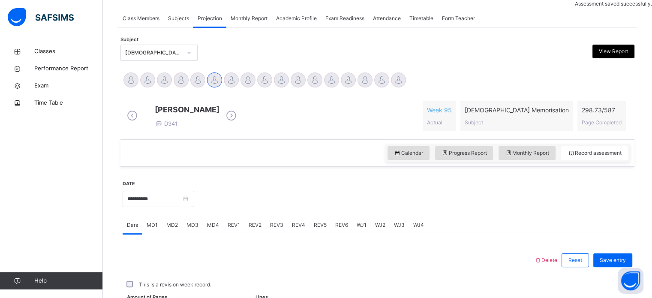
scroll to position [345, 0]
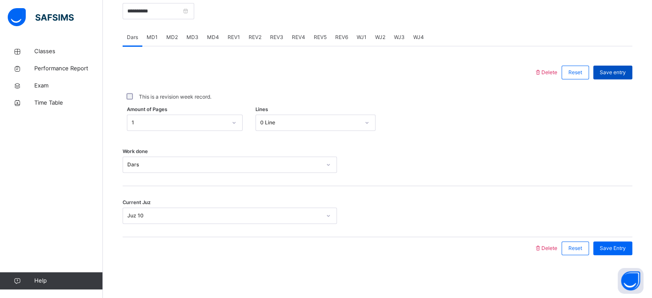
click at [616, 68] on div "Save entry" at bounding box center [612, 73] width 39 height 14
click at [605, 68] on div "Save entry" at bounding box center [612, 73] width 39 height 14
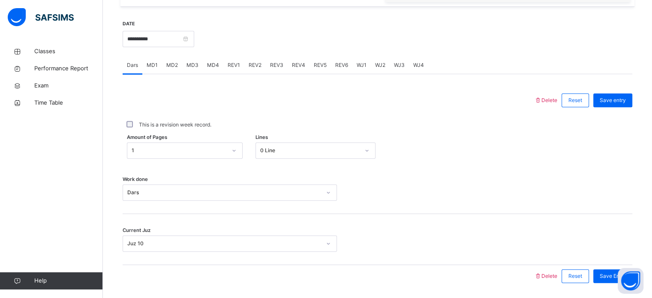
scroll to position [311, 0]
click at [170, 69] on span "MD2" at bounding box center [172, 66] width 12 height 8
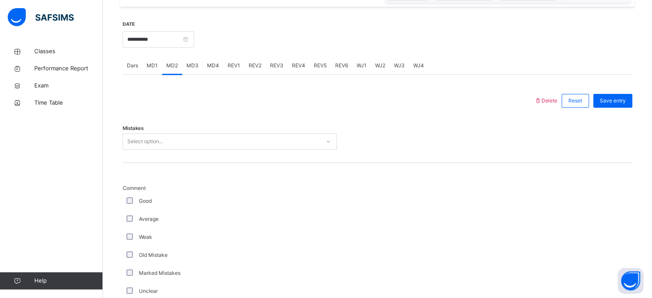
click at [156, 69] on span "MD1" at bounding box center [152, 66] width 11 height 8
click at [203, 72] on div "MD4" at bounding box center [213, 65] width 21 height 17
click at [218, 72] on div "MD4" at bounding box center [213, 65] width 21 height 17
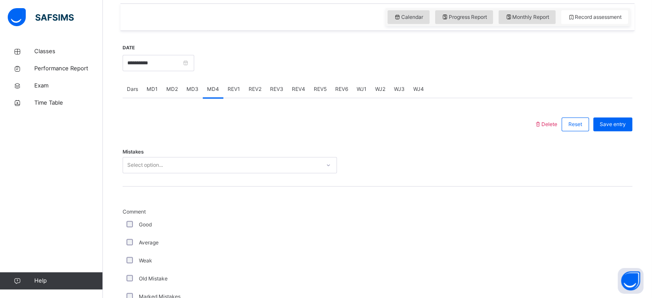
scroll to position [287, 0]
click at [163, 94] on div "MD2" at bounding box center [172, 89] width 20 height 17
click at [156, 92] on div "MD1" at bounding box center [152, 89] width 20 height 17
click at [186, 93] on span "MD3" at bounding box center [192, 90] width 12 height 8
click at [207, 93] on span "MD4" at bounding box center [213, 90] width 12 height 8
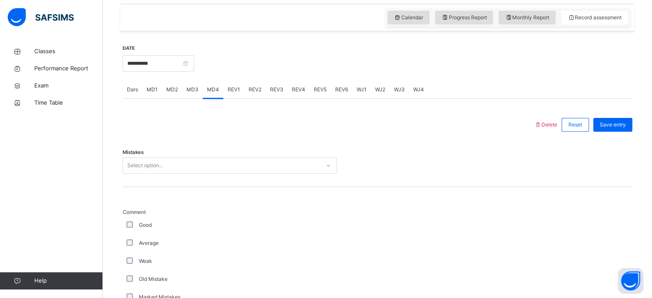
click at [186, 98] on div "MD3" at bounding box center [192, 89] width 21 height 17
click at [174, 98] on div "MD2" at bounding box center [172, 89] width 20 height 17
click at [147, 89] on div "MD1" at bounding box center [152, 89] width 20 height 17
click at [171, 92] on div "MD2" at bounding box center [172, 89] width 20 height 17
click at [194, 93] on span "MD3" at bounding box center [192, 90] width 12 height 8
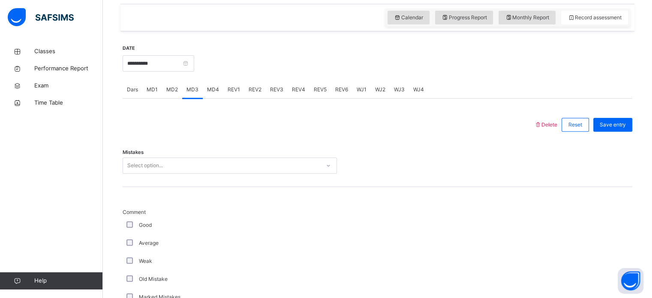
click at [215, 92] on span "MD4" at bounding box center [213, 90] width 12 height 8
click at [228, 93] on span "REV1" at bounding box center [234, 90] width 12 height 8
click at [249, 93] on span "REV2" at bounding box center [255, 90] width 13 height 8
click at [234, 90] on div "REV1" at bounding box center [233, 89] width 21 height 17
click at [214, 93] on span "MD4" at bounding box center [213, 90] width 12 height 8
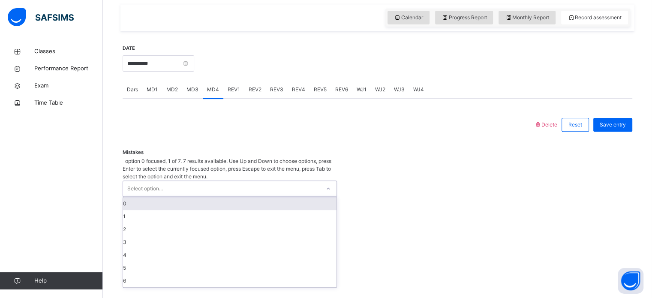
click at [148, 180] on div "Select option..." at bounding box center [230, 188] width 214 height 16
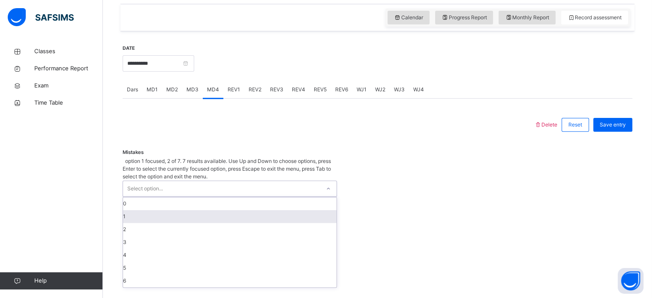
click at [132, 210] on div "1" at bounding box center [229, 216] width 213 height 13
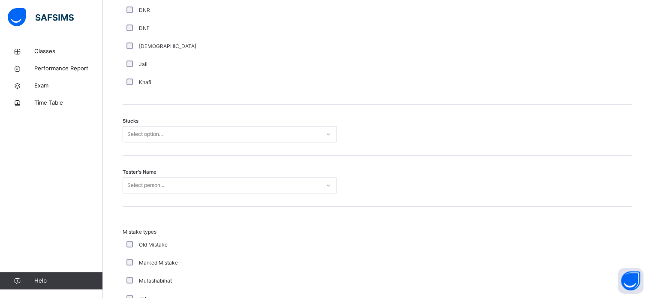
scroll to position [646, 0]
click at [153, 138] on div "Select option..." at bounding box center [145, 134] width 36 height 16
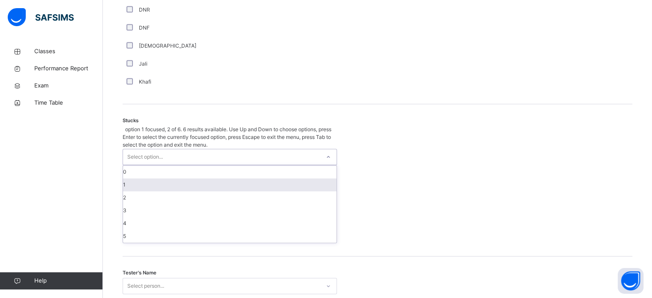
click at [131, 178] on div "1" at bounding box center [229, 184] width 213 height 13
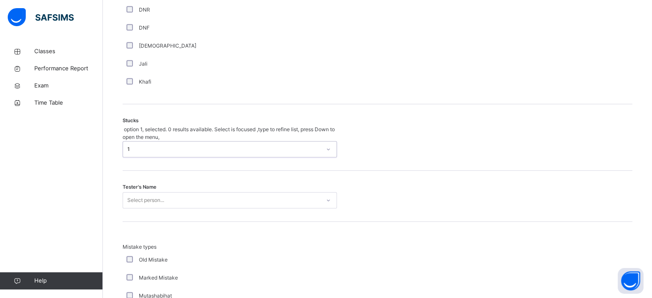
click at [130, 192] on div "Select person..." at bounding box center [230, 200] width 214 height 16
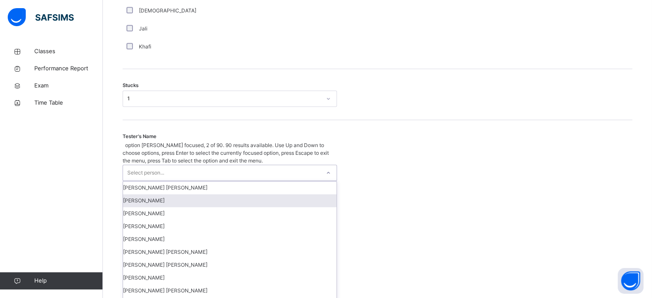
scroll to position [683, 0]
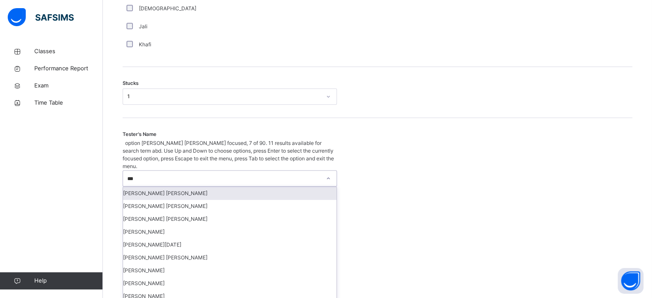
type input "****"
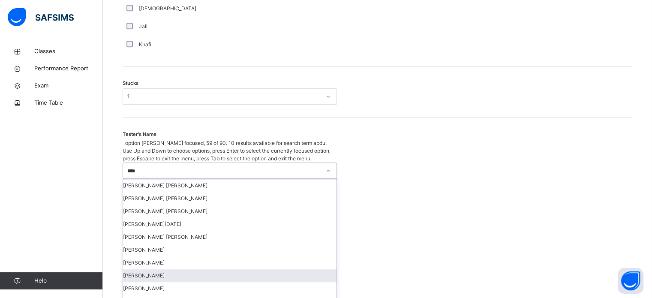
click at [162, 279] on div "[PERSON_NAME]" at bounding box center [229, 275] width 213 height 13
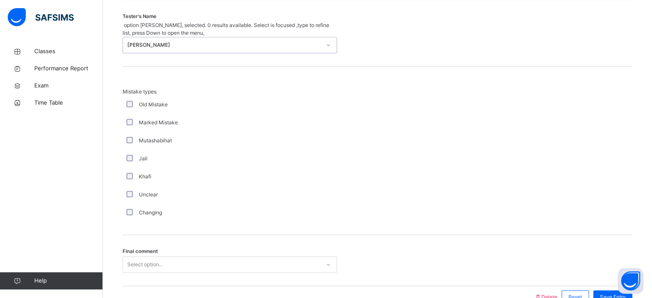
scroll to position [841, 0]
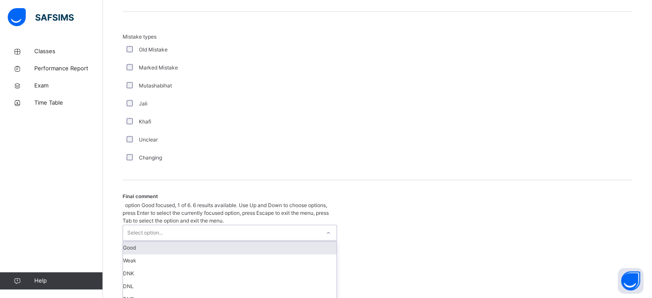
click at [161, 225] on div "Select option..." at bounding box center [230, 233] width 214 height 16
click at [127, 241] on div "Good" at bounding box center [229, 247] width 213 height 13
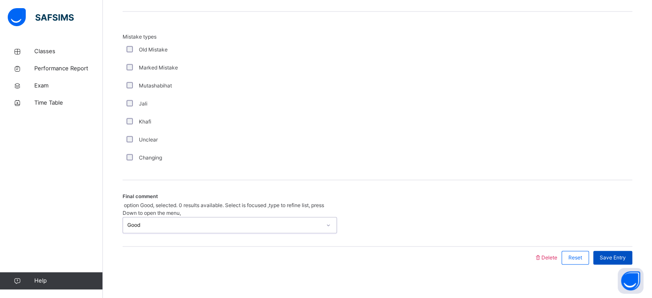
click at [622, 254] on span "Save Entry" at bounding box center [613, 258] width 26 height 8
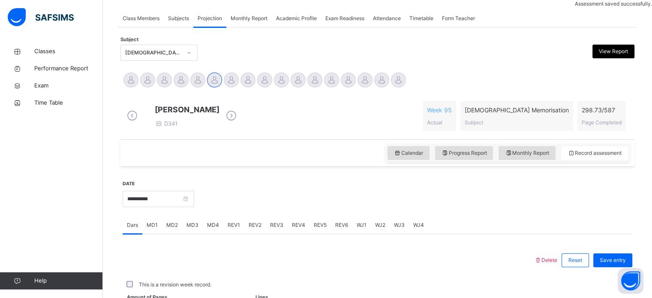
scroll to position [345, 0]
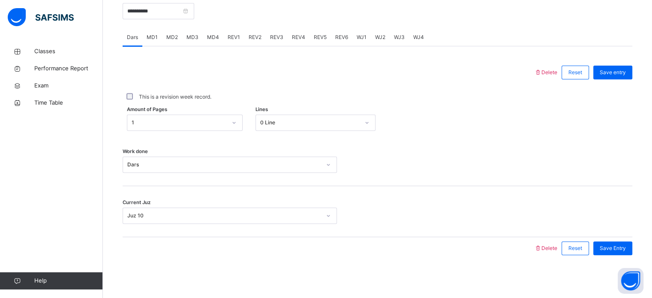
click at [622, 244] on span "Save Entry" at bounding box center [613, 248] width 26 height 8
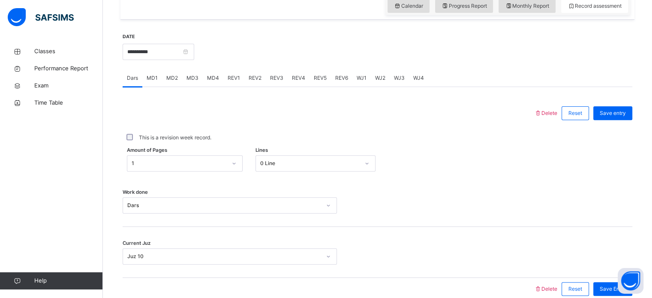
scroll to position [299, 0]
click at [208, 86] on div "MD4" at bounding box center [213, 77] width 21 height 17
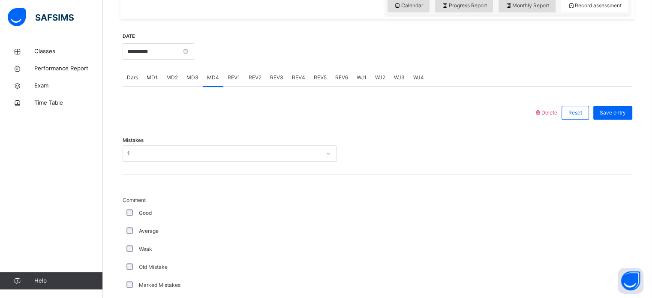
click at [199, 86] on div "MD3" at bounding box center [192, 77] width 21 height 17
click at [149, 81] on span "MD1" at bounding box center [152, 78] width 11 height 8
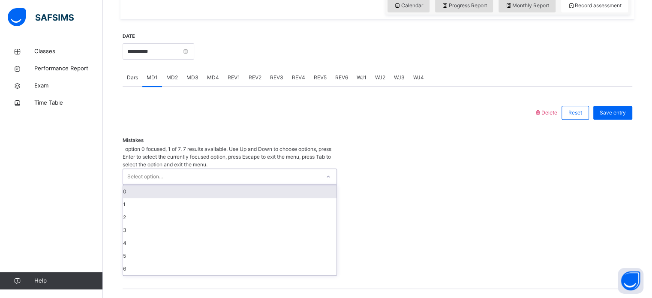
click at [138, 168] on div "Select option..." at bounding box center [145, 176] width 36 height 16
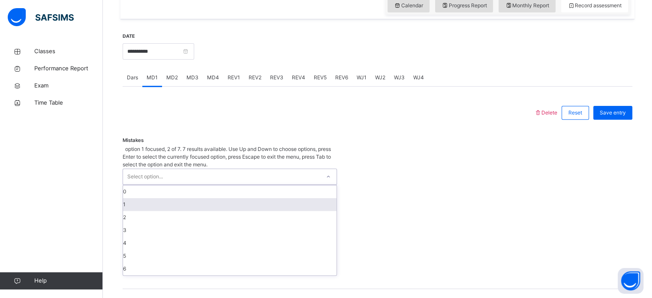
click at [138, 198] on div "1" at bounding box center [229, 204] width 213 height 13
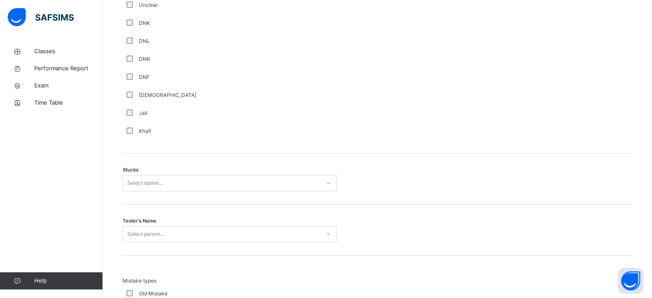
scroll to position [600, 0]
click at [127, 186] on div "Select option..." at bounding box center [145, 180] width 36 height 16
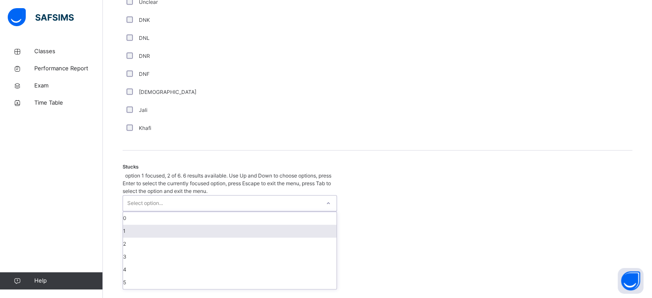
click at [149, 225] on div "1" at bounding box center [229, 231] width 213 height 13
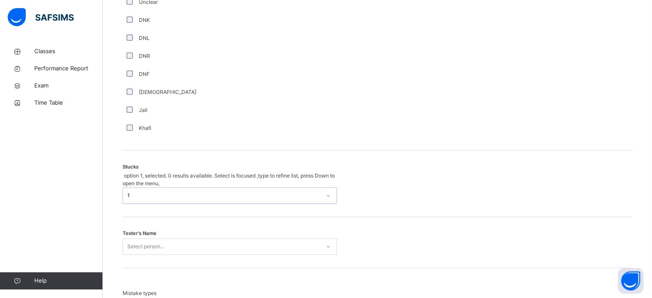
click at [134, 240] on div "Select person..." at bounding box center [230, 246] width 214 height 16
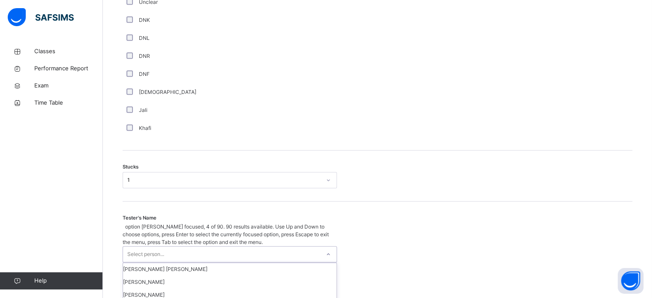
scroll to position [683, 0]
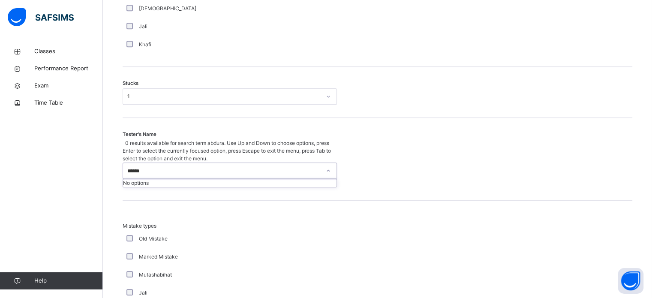
type input "*****"
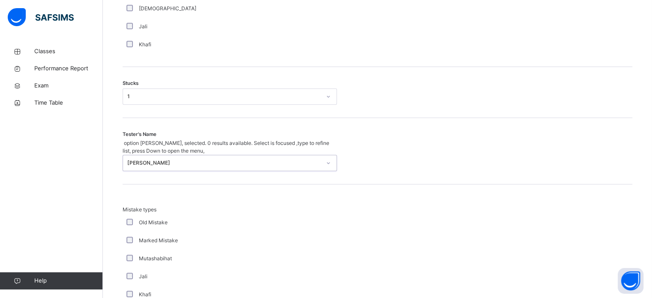
scroll to position [841, 0]
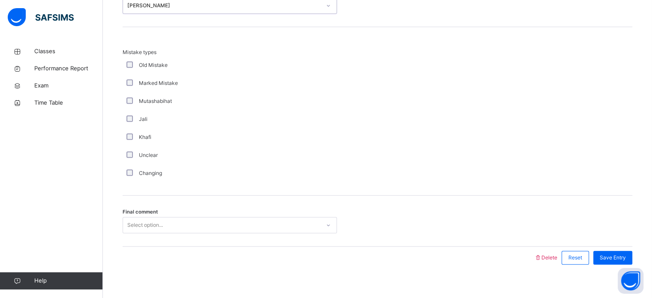
click at [134, 217] on div "Select option..." at bounding box center [145, 225] width 36 height 16
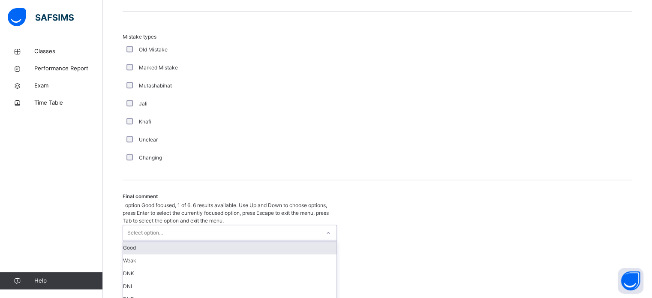
click at [142, 241] on div "Good" at bounding box center [229, 247] width 213 height 13
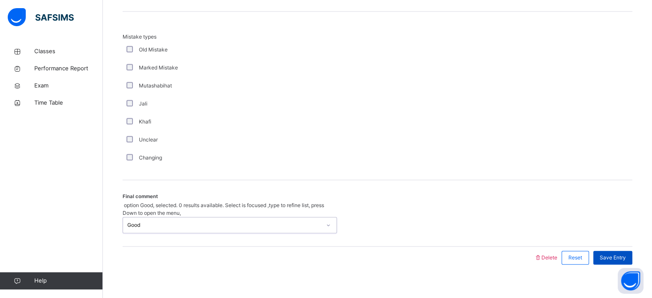
click at [625, 254] on span "Save Entry" at bounding box center [613, 258] width 26 height 8
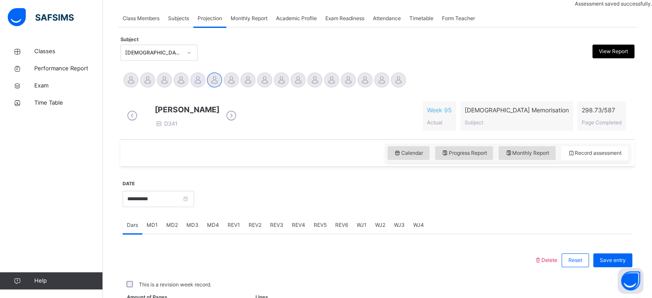
scroll to position [345, 0]
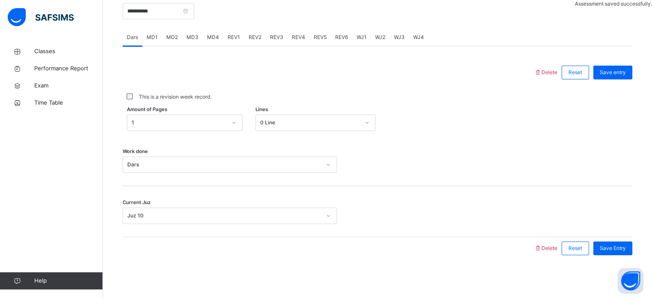
click at [234, 38] on span "REV1" at bounding box center [234, 37] width 12 height 8
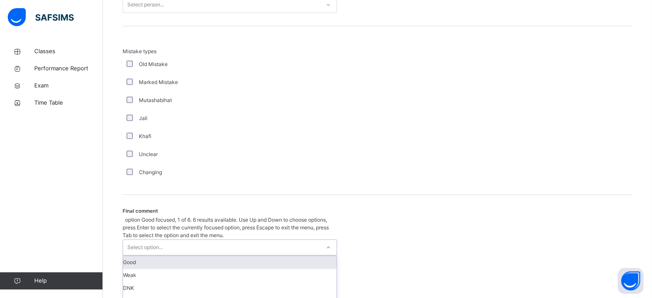
scroll to position [943, 0]
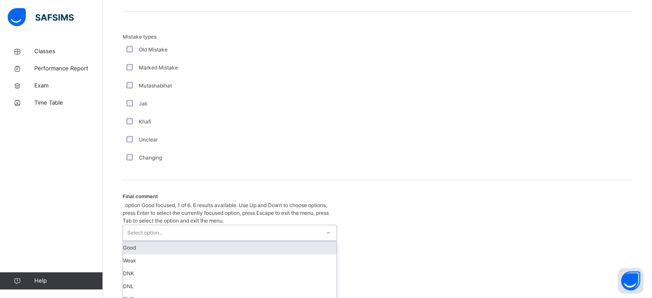
click at [222, 228] on div "option Good focused, 1 of 6. 6 results available. Use Up and Down to choose opt…" at bounding box center [230, 259] width 214 height 117
click at [211, 241] on div "Good" at bounding box center [229, 247] width 213 height 13
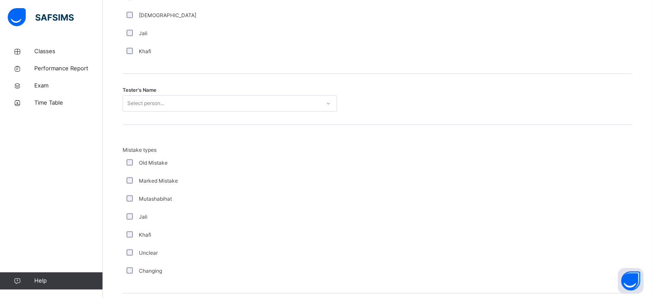
scroll to position [828, 0]
click at [155, 111] on div "Select person..." at bounding box center [145, 104] width 37 height 16
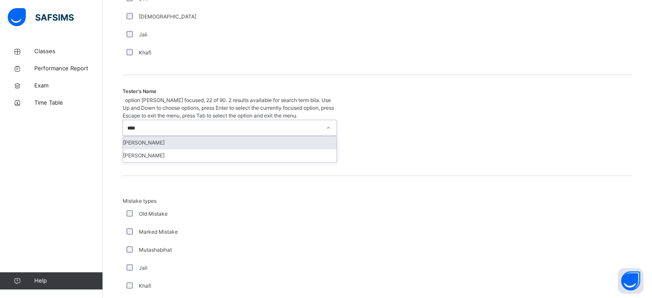
type input "*****"
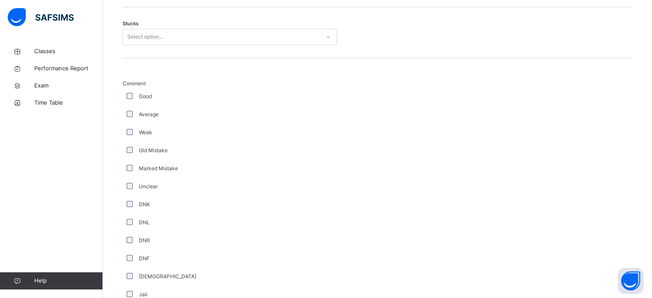
scroll to position [567, 0]
click at [126, 102] on div "Good" at bounding box center [230, 98] width 210 height 8
click at [133, 102] on div "Good" at bounding box center [230, 98] width 210 height 8
click at [138, 45] on div "Select option..." at bounding box center [145, 38] width 36 height 16
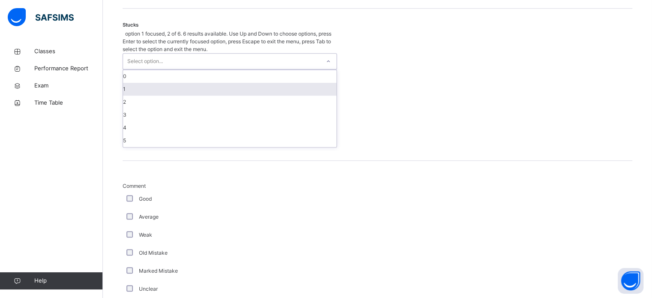
click at [149, 83] on div "1" at bounding box center [229, 89] width 213 height 13
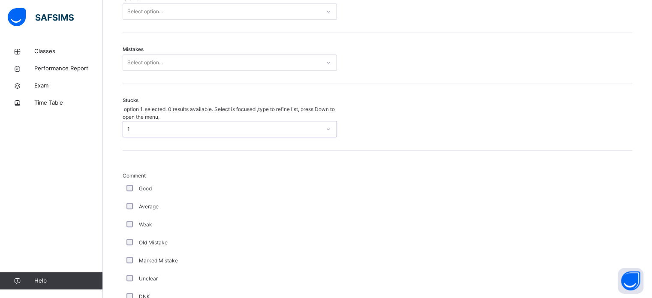
scroll to position [487, 0]
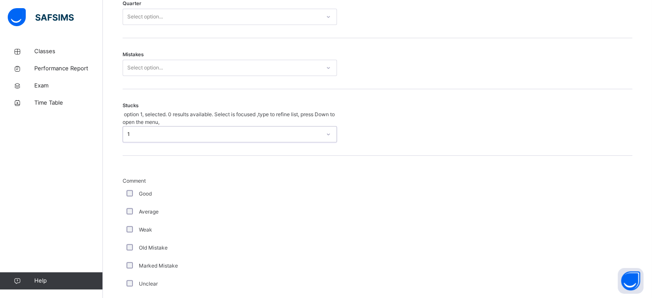
click at [149, 76] on div "Select option..." at bounding box center [145, 68] width 36 height 16
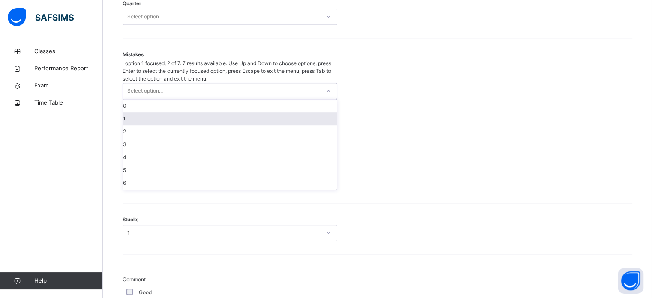
click at [150, 112] on div "1" at bounding box center [229, 118] width 213 height 13
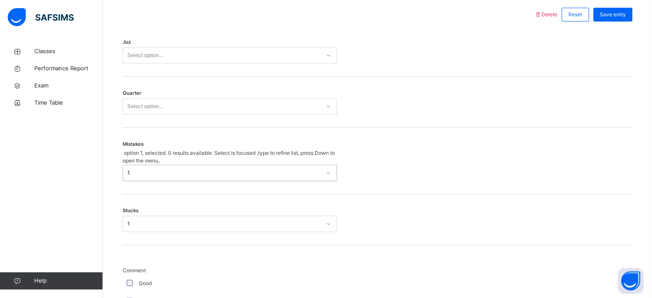
scroll to position [390, 0]
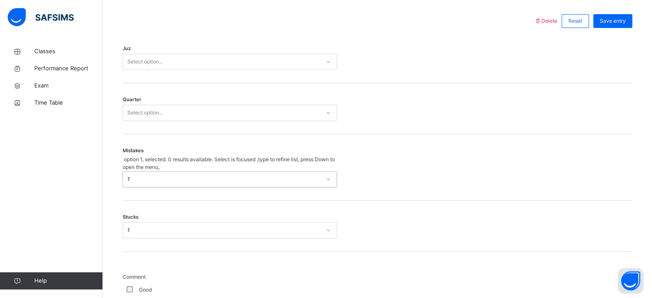
click at [148, 110] on div "Quarter Select option..." at bounding box center [378, 108] width 510 height 51
click at [148, 111] on div "Select option..." at bounding box center [230, 113] width 214 height 16
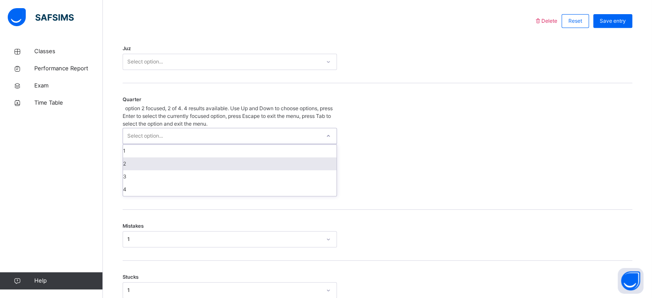
click at [132, 157] on div "2" at bounding box center [229, 163] width 213 height 13
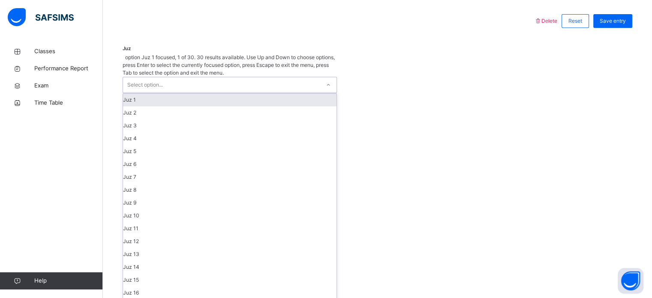
click at [141, 77] on div "Select option..." at bounding box center [145, 85] width 36 height 16
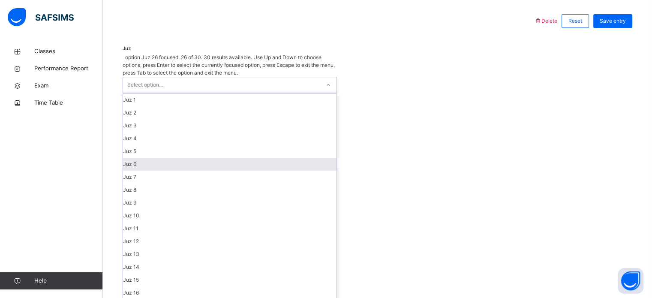
scroll to position [300, 0]
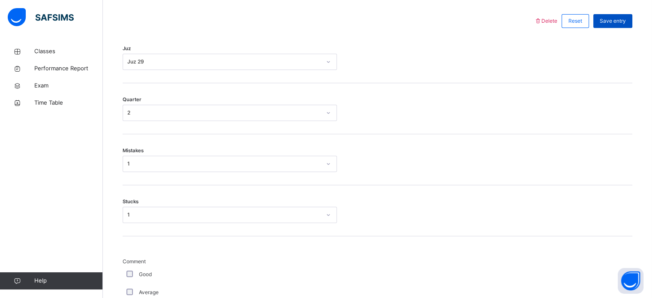
click at [604, 28] on div "Save entry" at bounding box center [612, 21] width 39 height 14
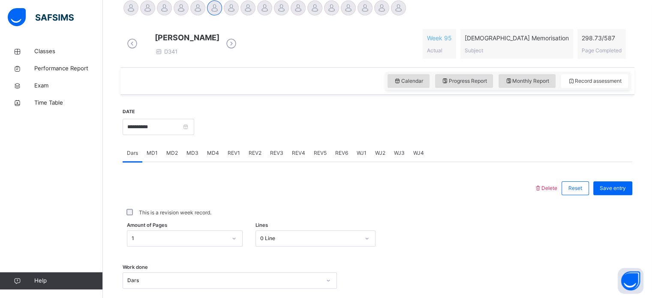
scroll to position [223, 0]
click at [512, 85] on icon at bounding box center [508, 82] width 7 height 8
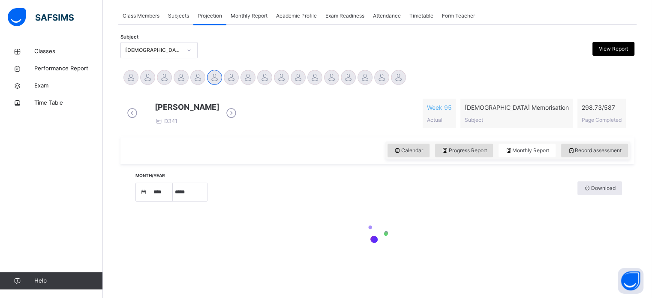
select select "****"
select select "*"
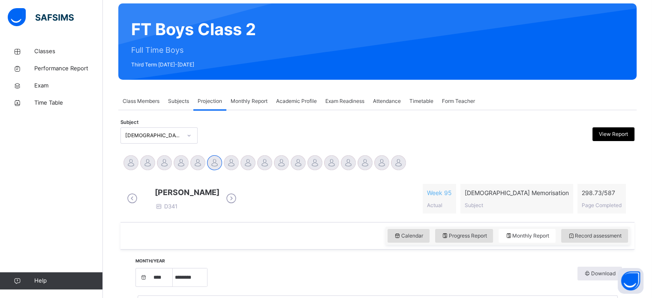
scroll to position [63, 0]
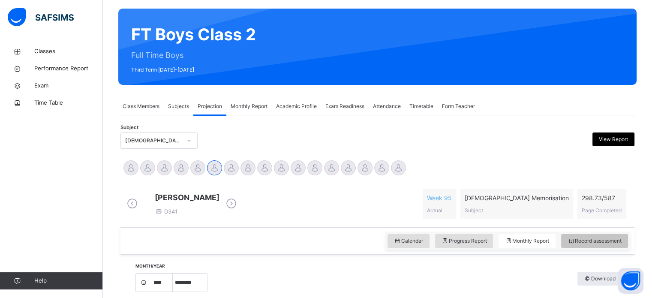
click at [593, 245] on span "Record assessment" at bounding box center [595, 241] width 54 height 8
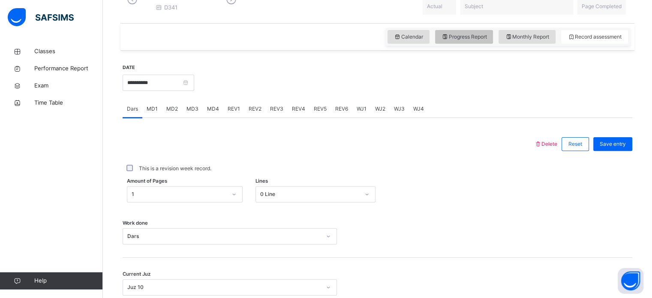
scroll to position [267, 0]
click at [179, 91] on input "**********" at bounding box center [159, 83] width 72 height 16
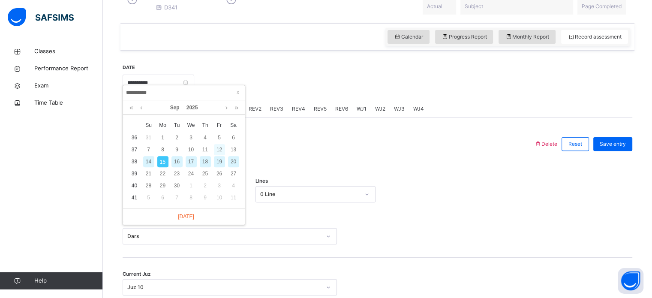
click at [216, 150] on div "12" at bounding box center [219, 149] width 11 height 11
type input "**********"
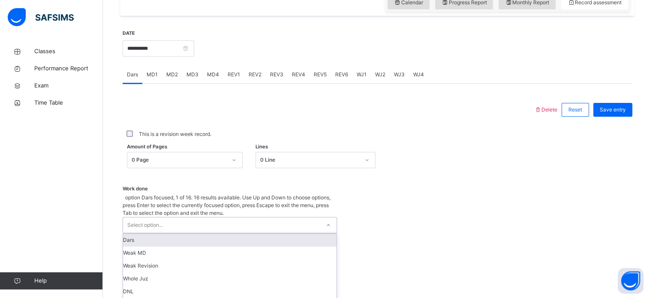
scroll to position [345, 0]
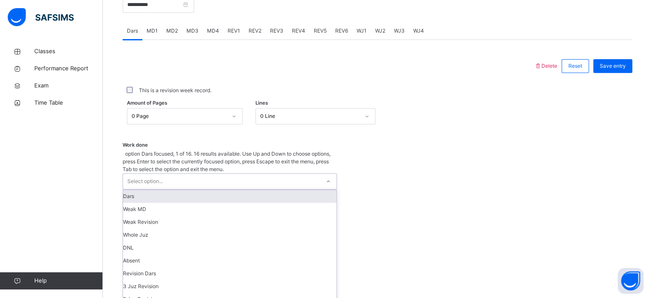
click at [181, 205] on div "option Dars focused, 1 of 16. 16 results available. Use Up and Down to choose o…" at bounding box center [230, 273] width 214 height 246
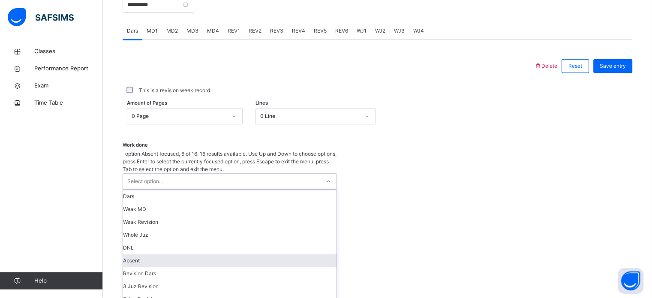
click at [151, 254] on div "Absent" at bounding box center [229, 260] width 213 height 13
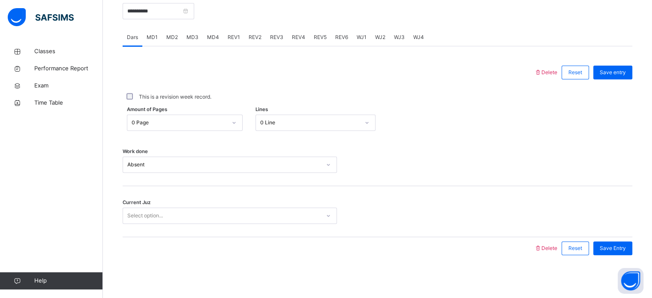
click at [143, 224] on div "Current Juz Select option..." at bounding box center [378, 211] width 510 height 51
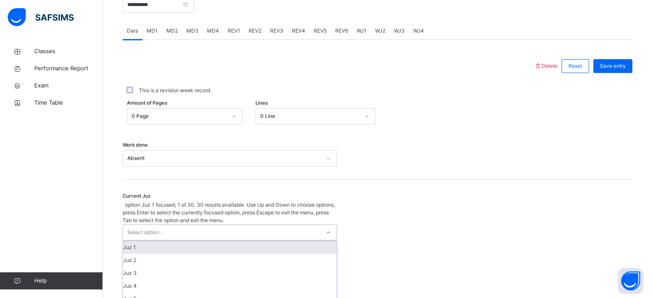
click at [140, 224] on div "Select option..." at bounding box center [145, 232] width 36 height 16
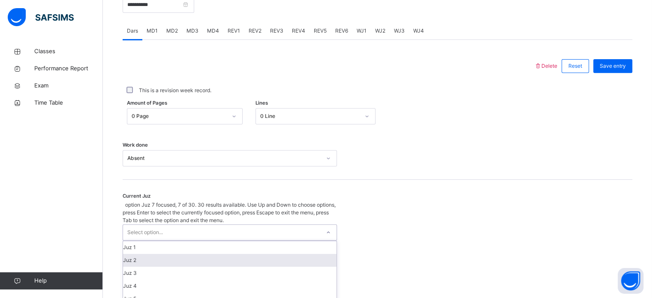
scroll to position [90, 0]
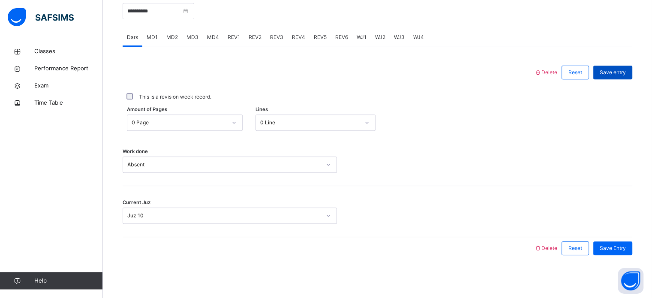
click at [609, 75] on span "Save entry" at bounding box center [613, 73] width 26 height 8
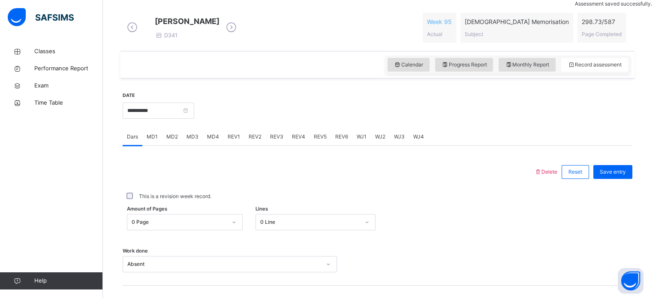
scroll to position [240, 0]
click at [529, 68] on span "Monthly Report" at bounding box center [527, 64] width 44 height 8
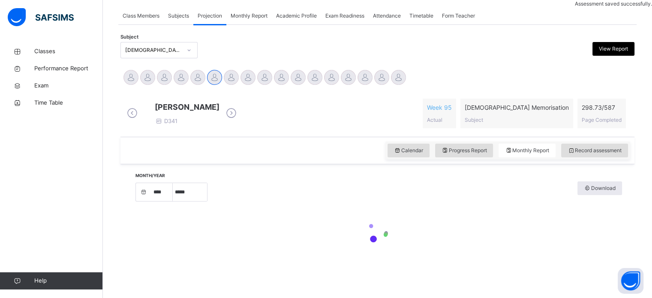
select select "****"
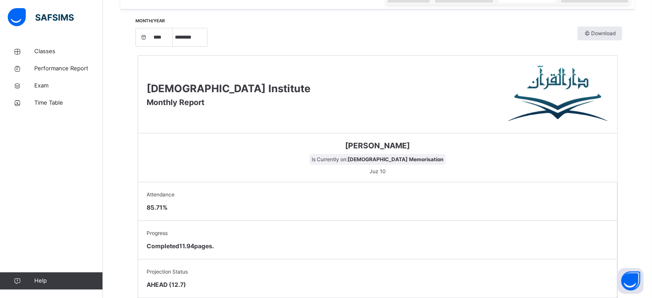
scroll to position [258, 0]
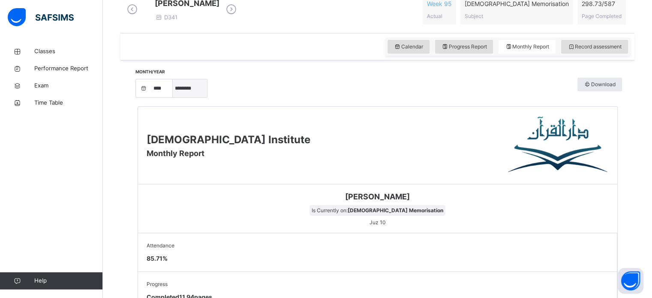
click at [190, 89] on select "***** ******** ***** ***** *** **** **** ****** ********* ******* ******** ****…" at bounding box center [190, 88] width 34 height 18
click at [176, 97] on select "***** ******** ***** ***** *** **** **** ****** ********* ******* ******** ****…" at bounding box center [190, 88] width 34 height 18
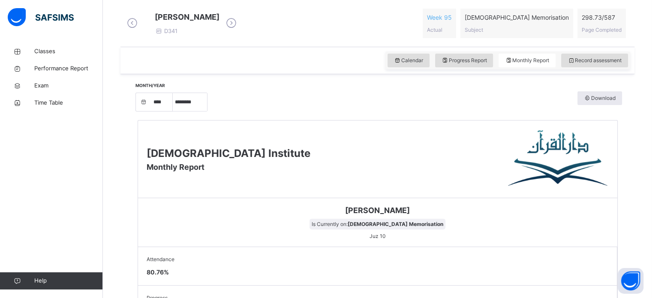
scroll to position [243, 0]
click at [196, 109] on select "***** ******** ***** ***** *** **** **** ****** ********* ******* ******** ****…" at bounding box center [190, 102] width 34 height 18
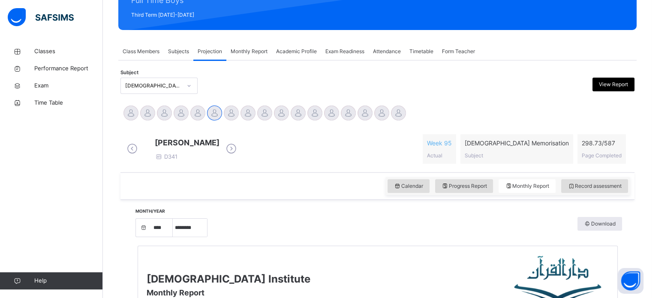
scroll to position [116, 0]
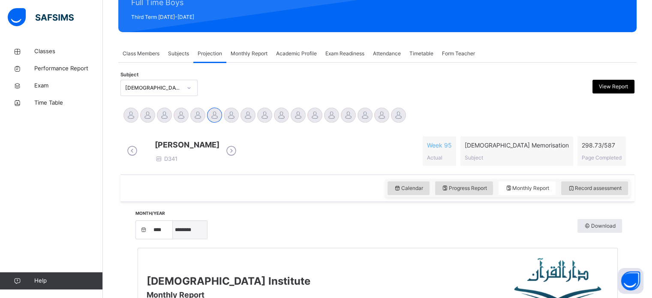
click at [187, 239] on select "***** ******** ***** ***** *** **** **** ****** ********* ******* ******** ****…" at bounding box center [190, 230] width 34 height 18
select select "*"
click at [176, 227] on select "***** ******** ***** ***** *** **** **** ****** ********* ******* ******** ****…" at bounding box center [190, 230] width 34 height 18
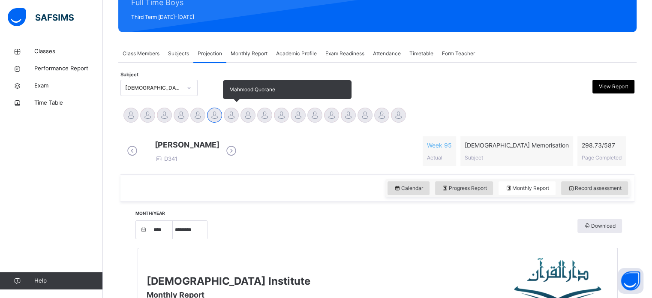
click at [237, 109] on div at bounding box center [231, 115] width 15 height 15
